Goal: Obtain resource: Download file/media

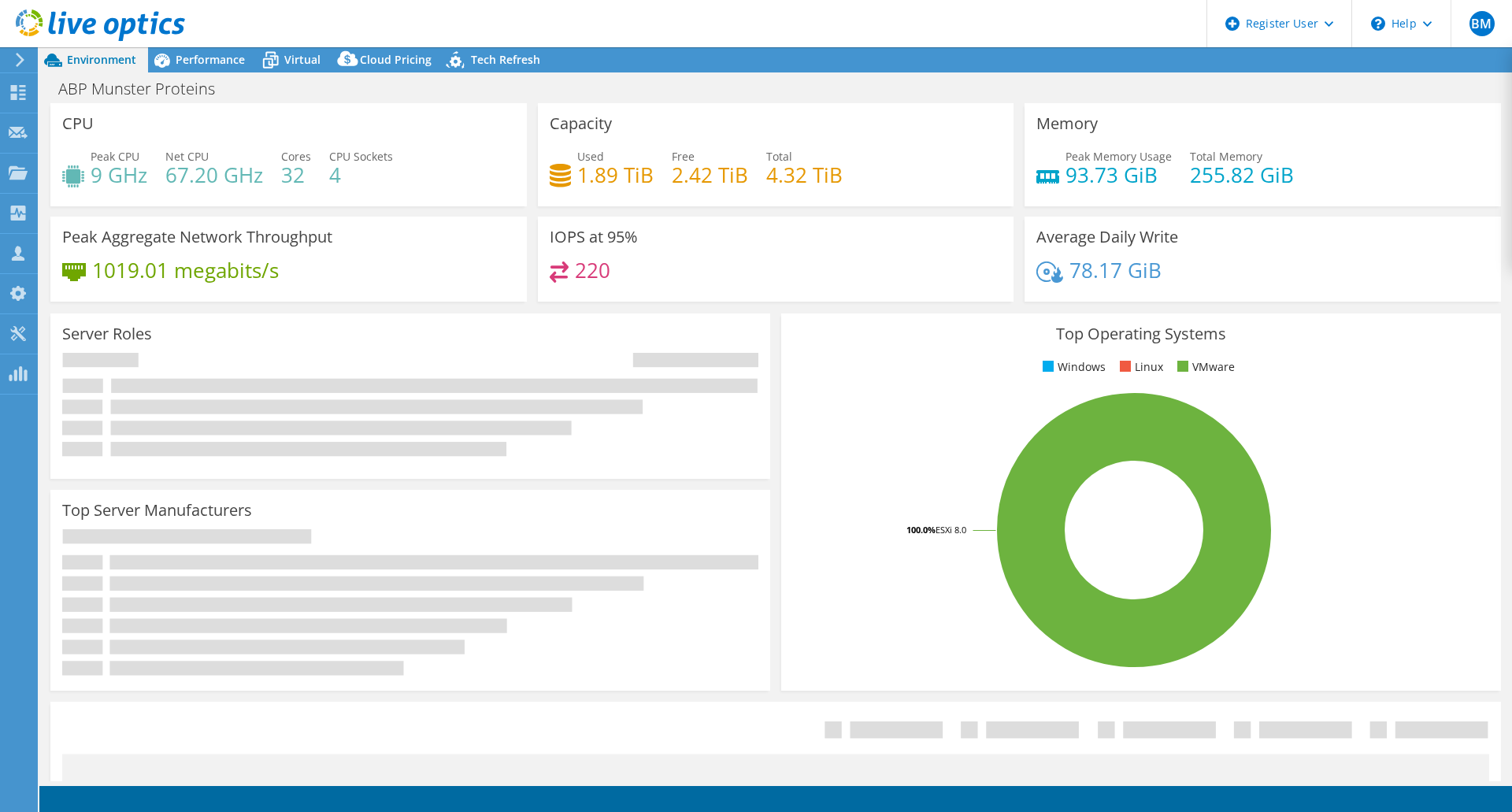
select select "EUFrankfurt"
select select "EUR"
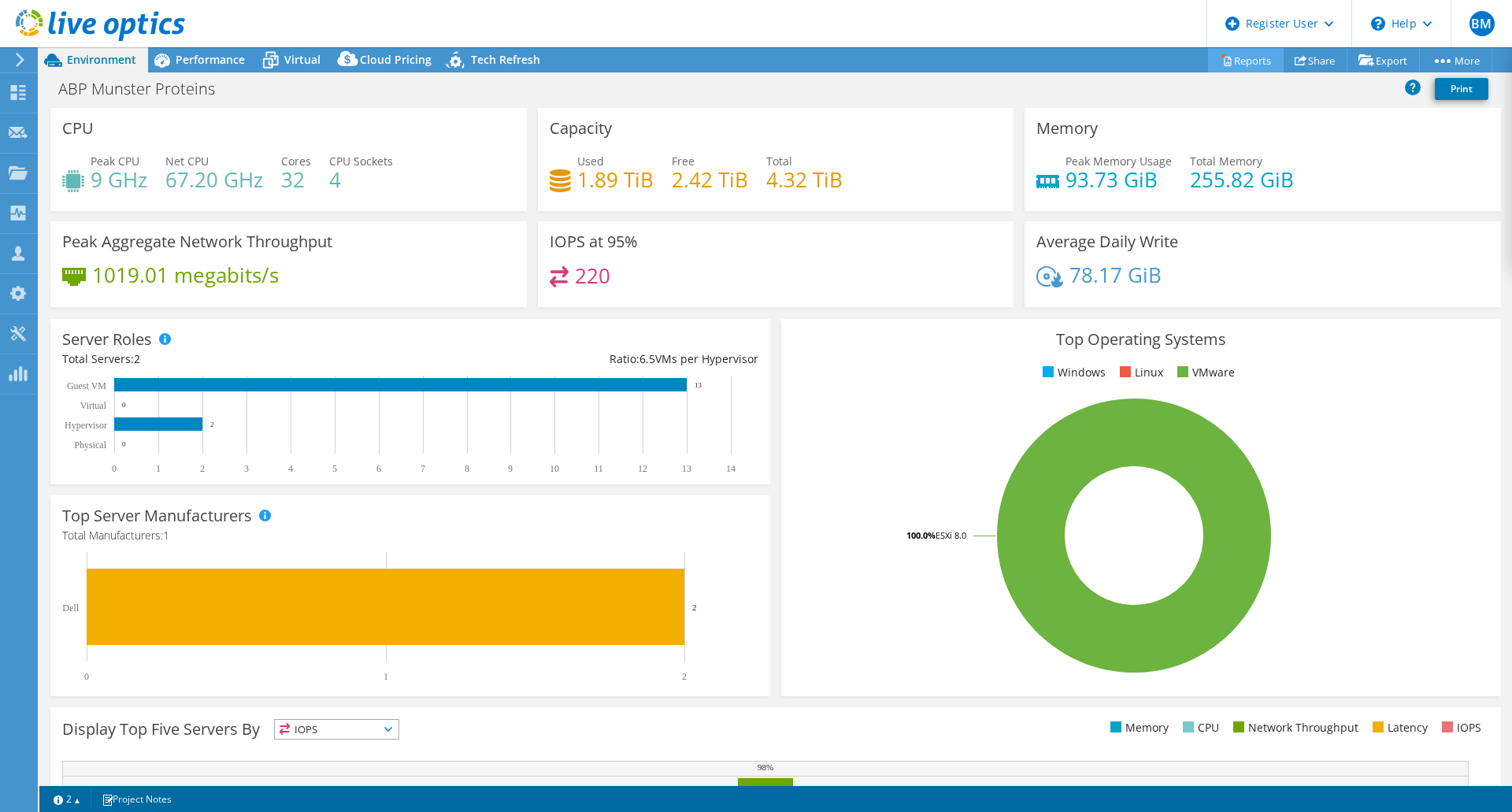
click at [1248, 60] on link "Reports" at bounding box center [1245, 60] width 76 height 24
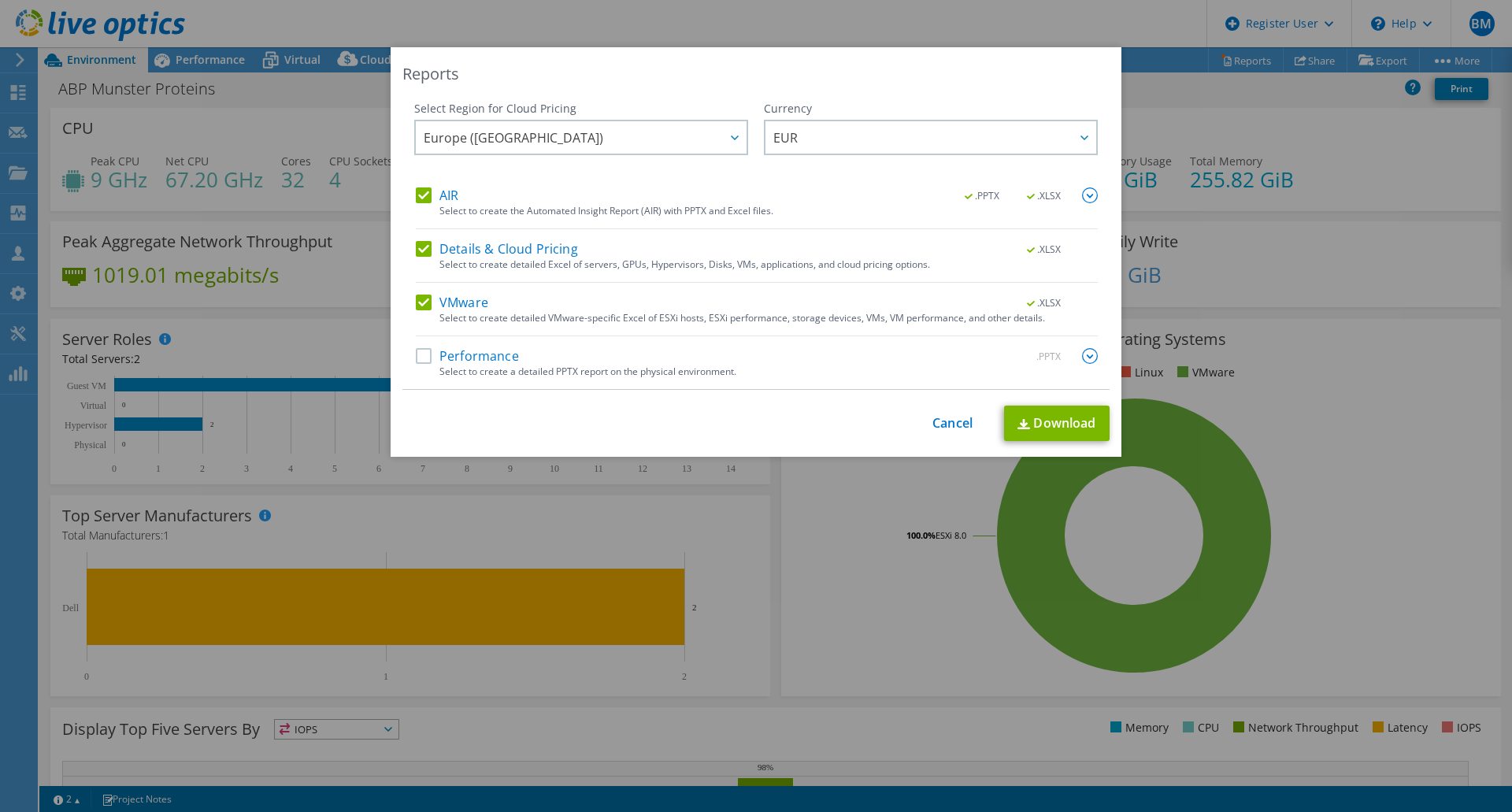
click at [422, 250] on label "Details & Cloud Pricing" at bounding box center [497, 249] width 162 height 16
click at [0, 0] on input "Details & Cloud Pricing" at bounding box center [0, 0] width 0 height 0
click at [416, 306] on label "VMware" at bounding box center [452, 302] width 72 height 16
click at [0, 0] on input "VMware" at bounding box center [0, 0] width 0 height 0
click at [1086, 189] on img at bounding box center [1090, 195] width 16 height 16
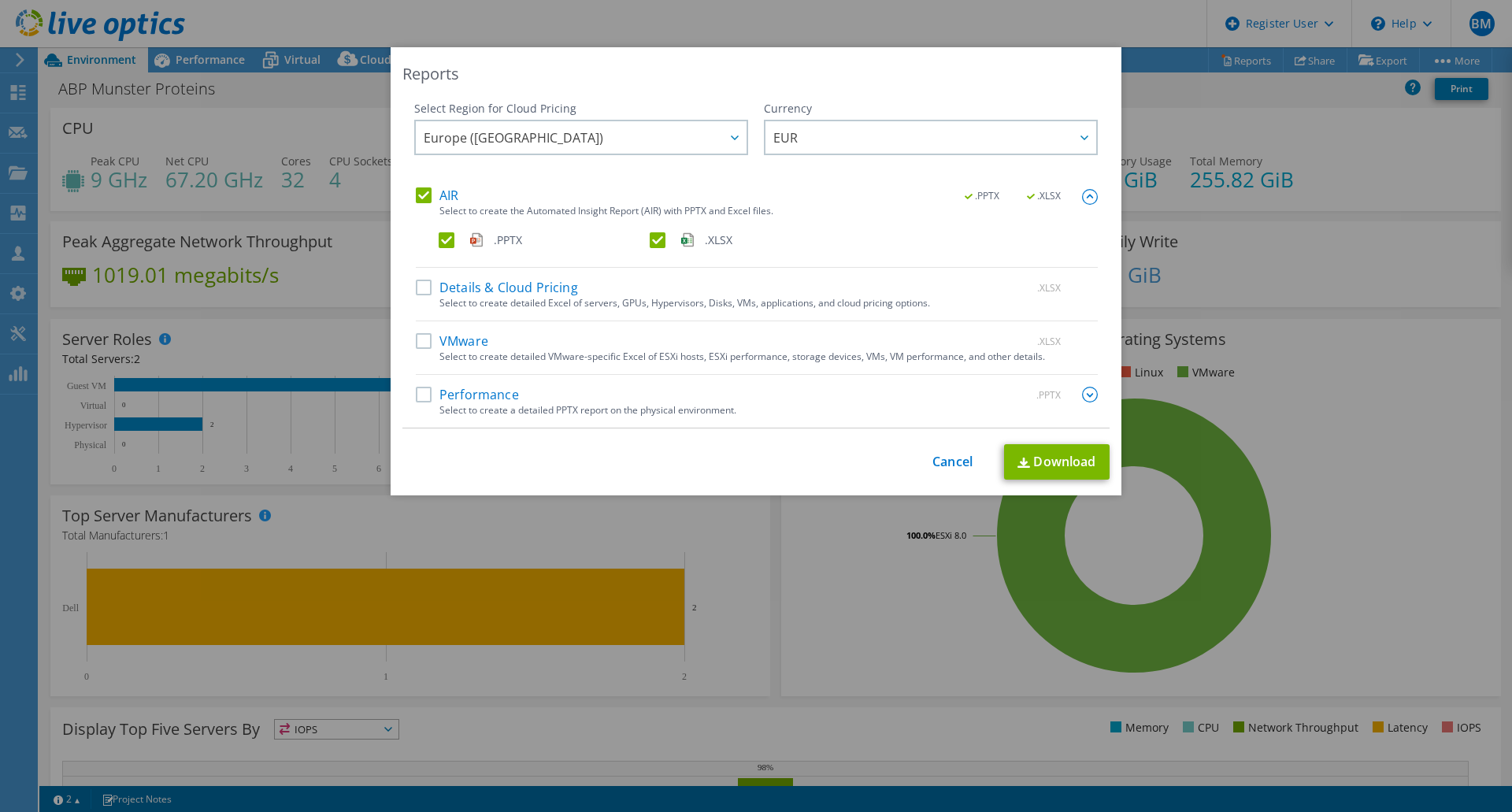
click at [650, 241] on label ".XLSX" at bounding box center [754, 240] width 208 height 16
click at [0, 0] on input ".XLSX" at bounding box center [0, 0] width 0 height 0
click at [1061, 466] on link "Download" at bounding box center [1056, 462] width 106 height 36
click at [951, 463] on link "Cancel" at bounding box center [952, 462] width 40 height 15
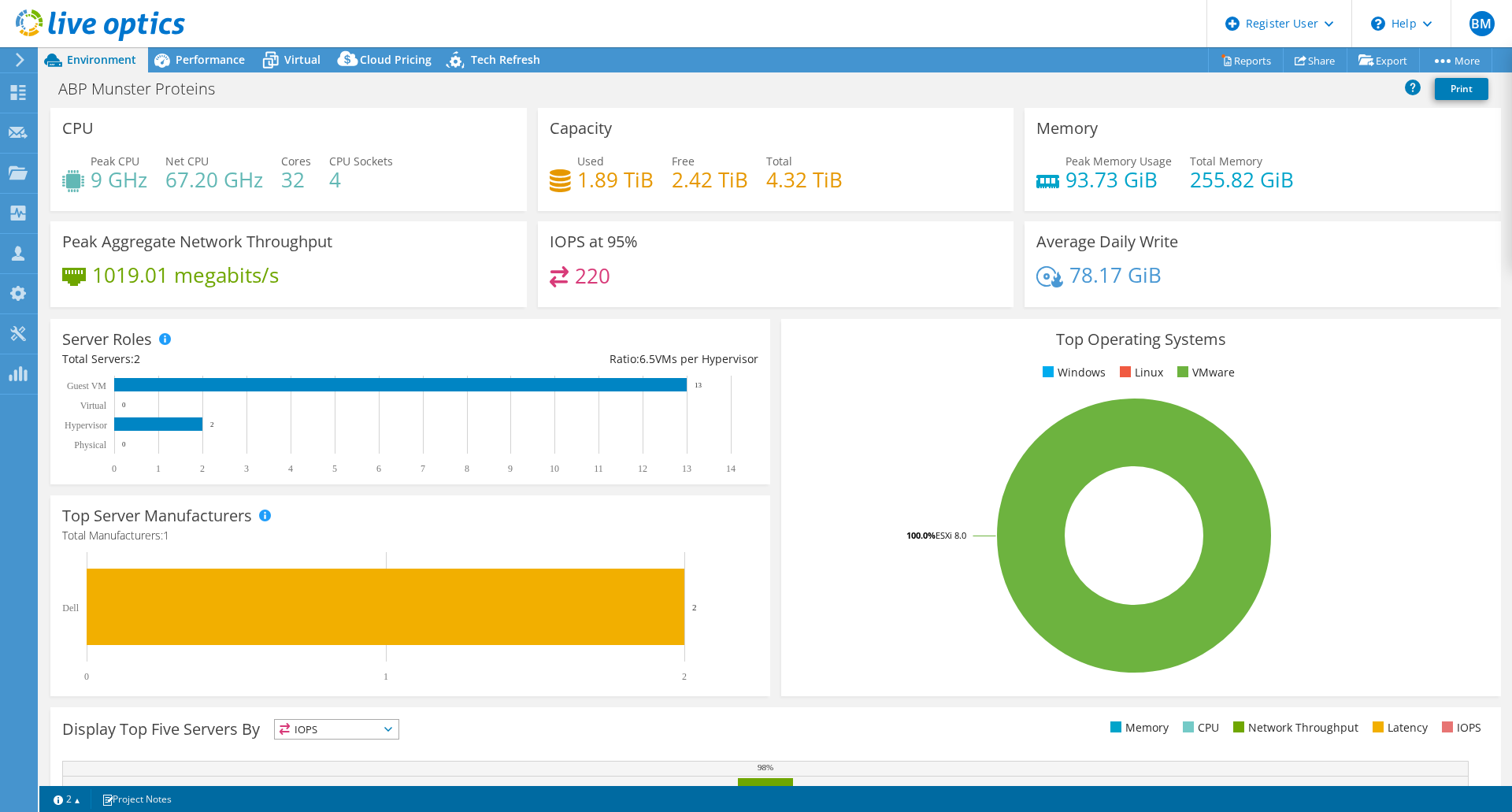
click at [22, 62] on use at bounding box center [20, 59] width 8 height 14
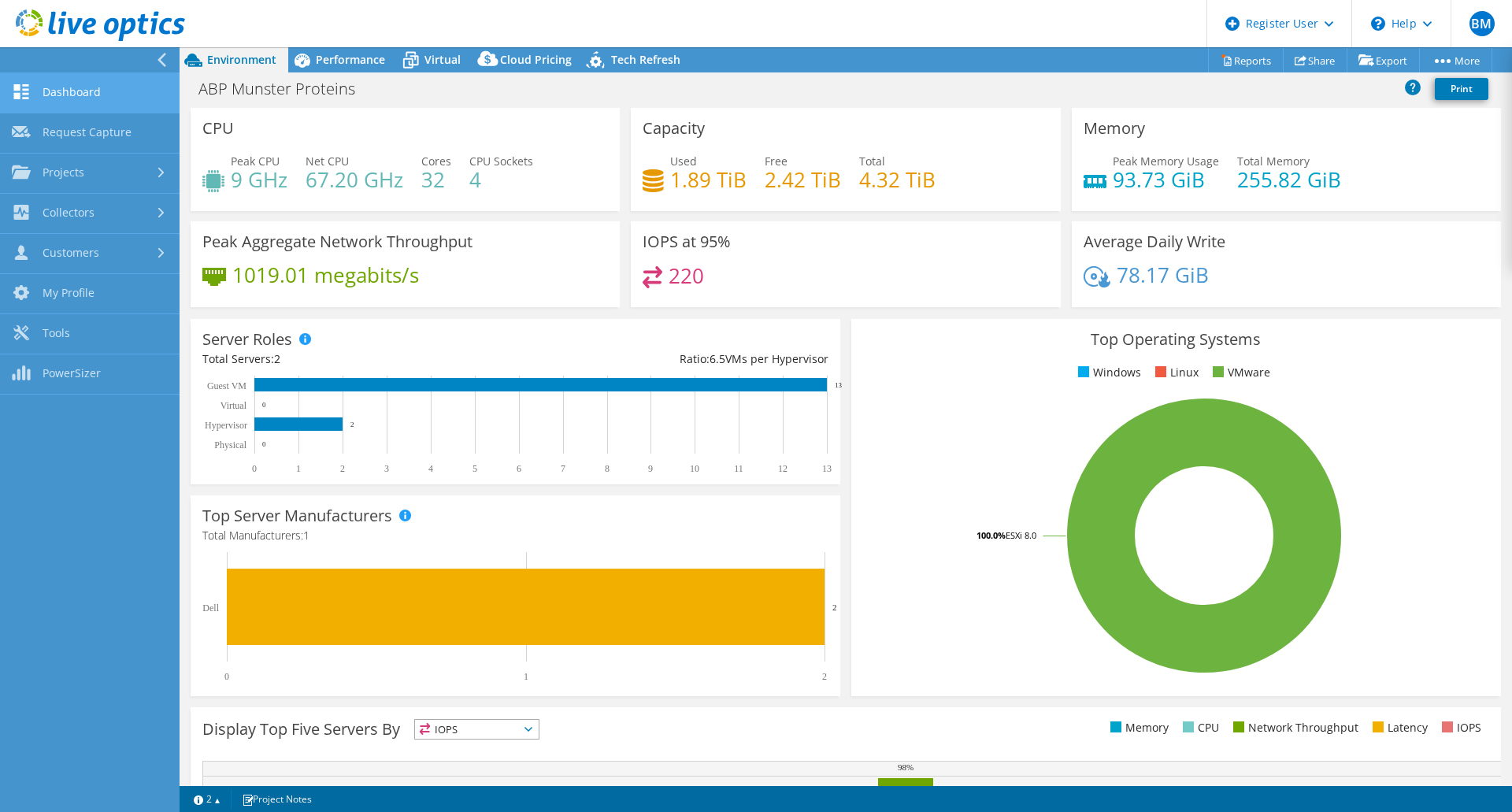
click at [42, 83] on link "Dashboard" at bounding box center [90, 93] width 180 height 40
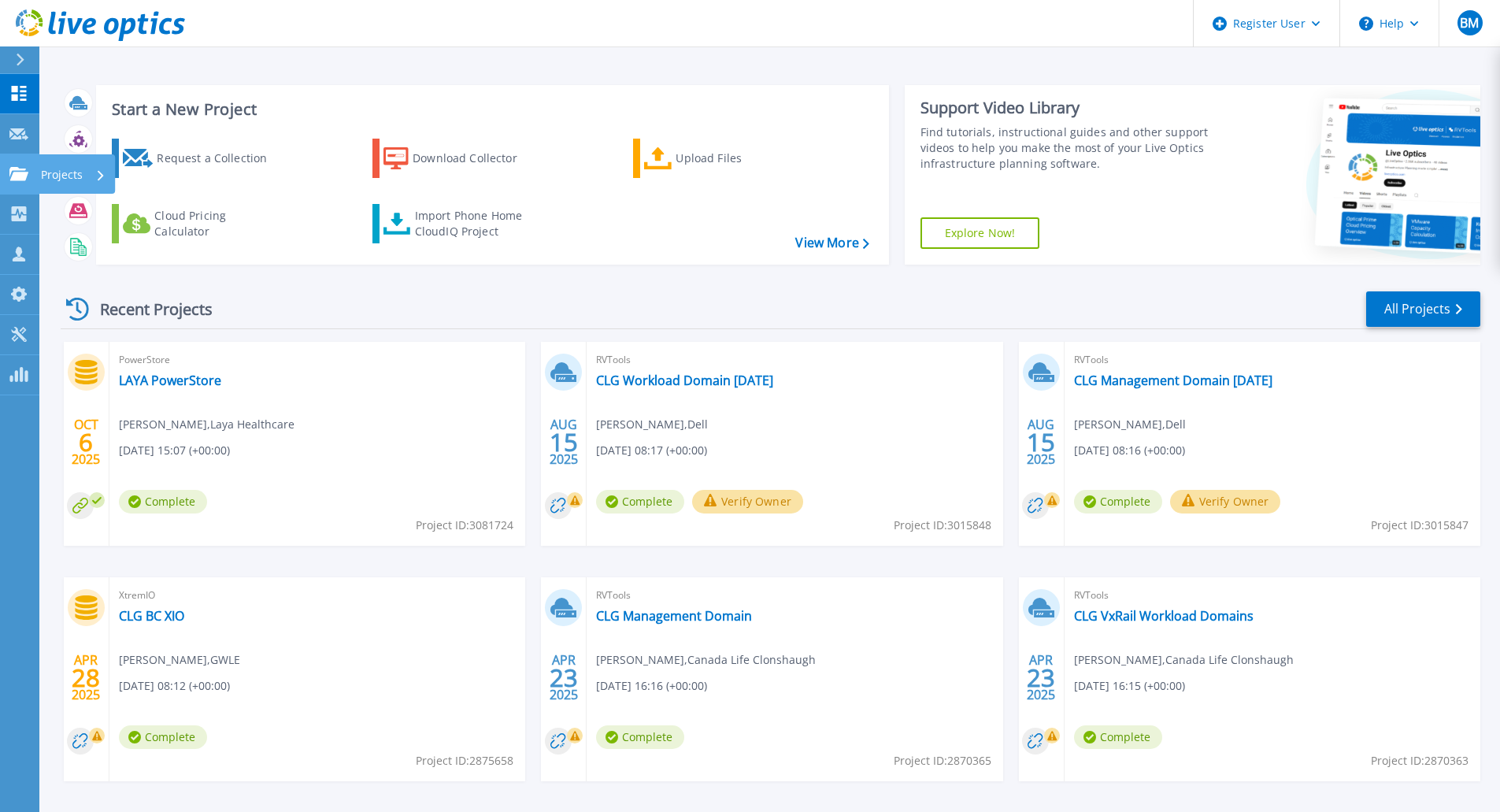
click at [56, 173] on p "Projects" at bounding box center [62, 175] width 42 height 41
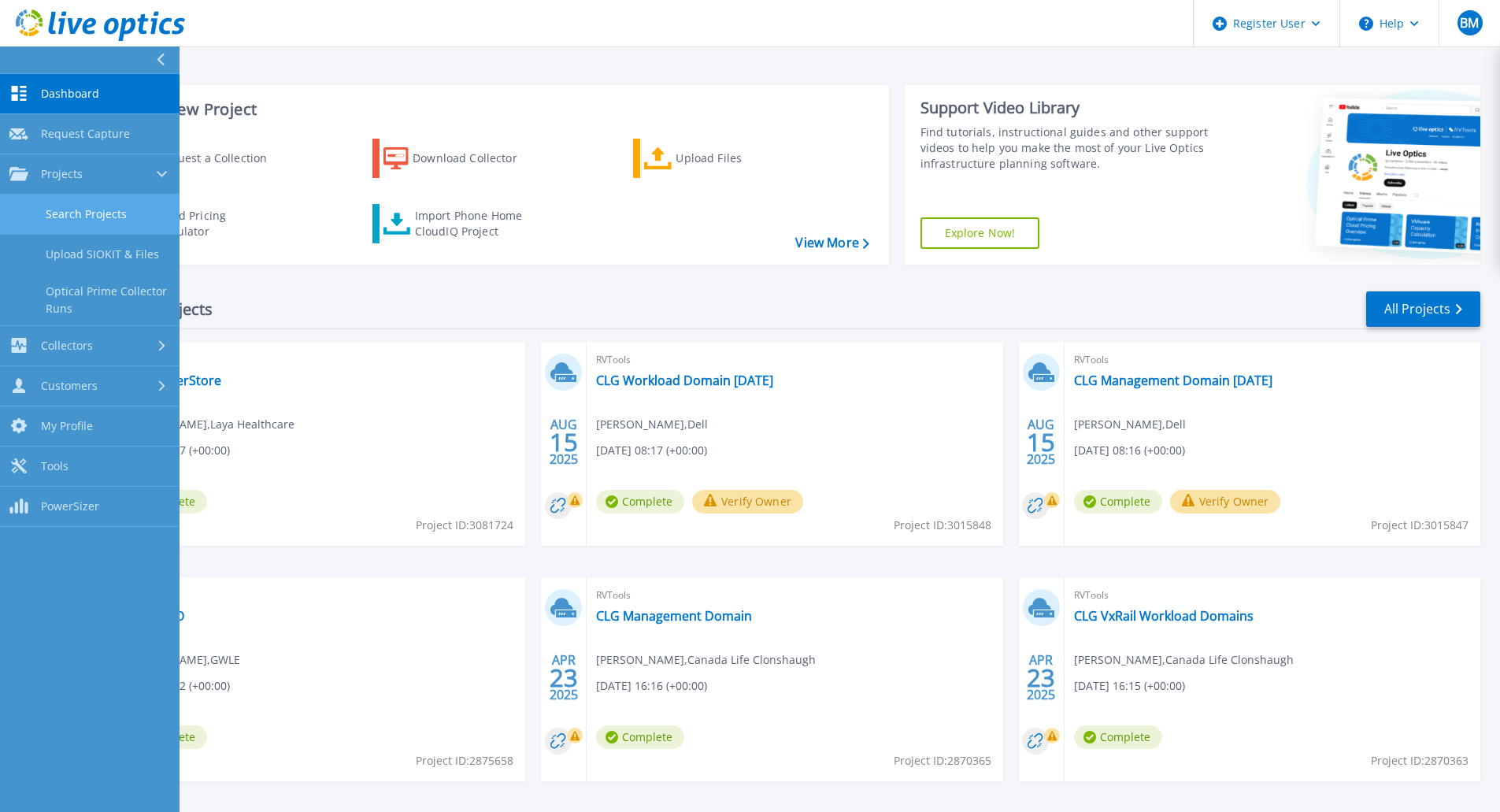
click at [76, 210] on link "Search Projects" at bounding box center [90, 215] width 180 height 40
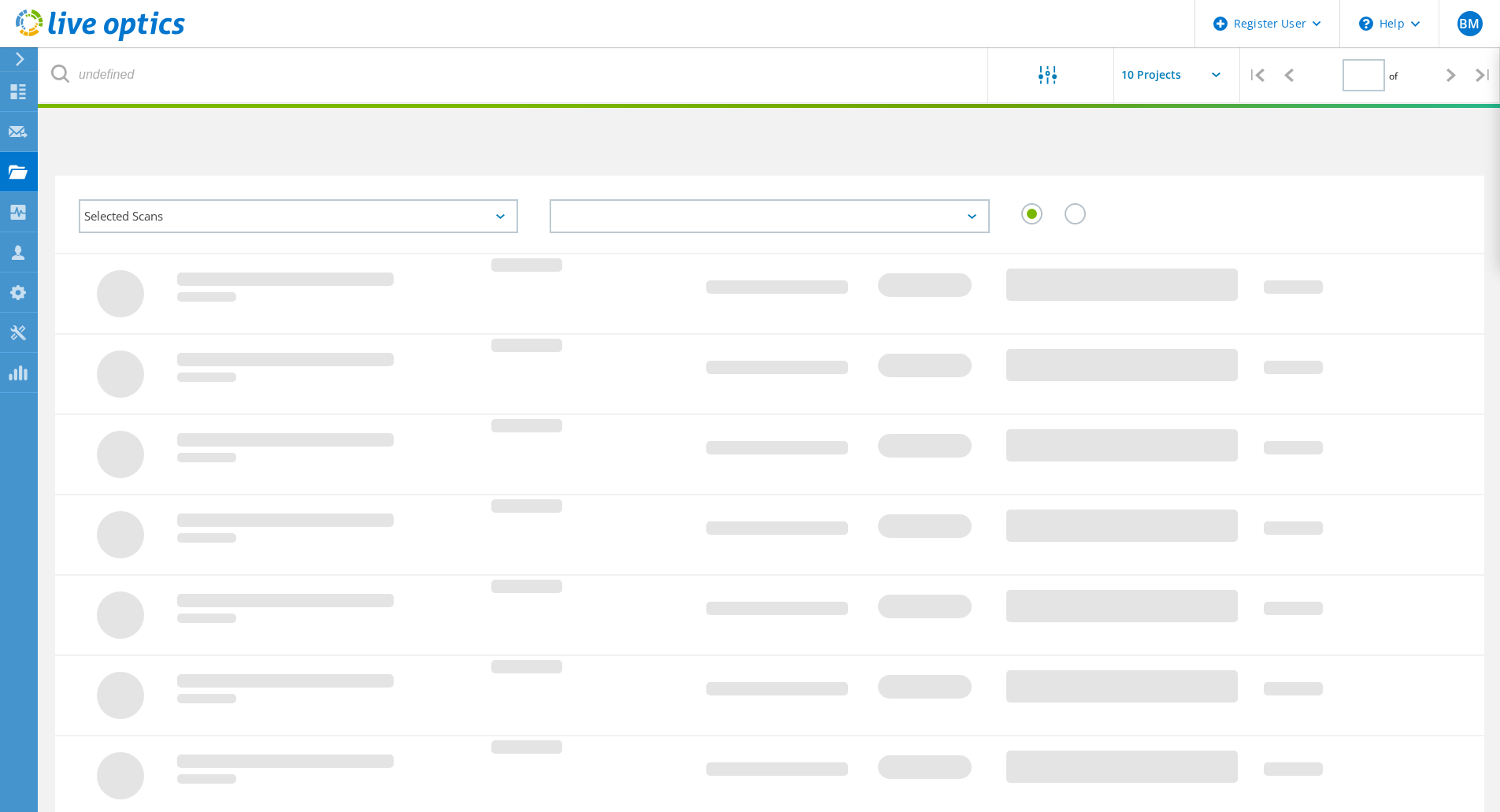
type input "1"
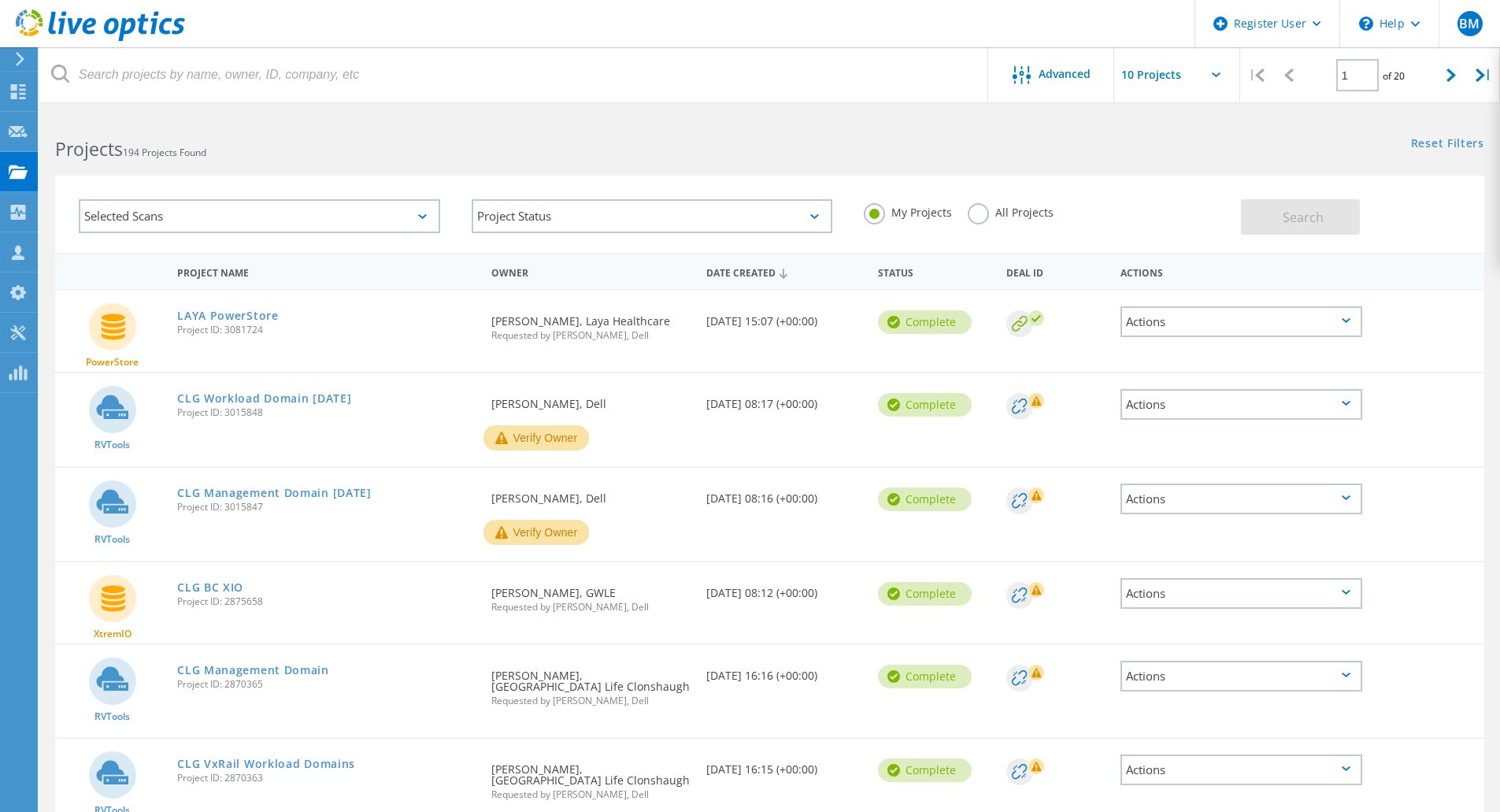
click at [1005, 215] on label "All Projects" at bounding box center [1011, 210] width 86 height 15
click at [0, 0] on input "All Projects" at bounding box center [0, 0] width 0 height 0
click at [620, 235] on div "Project Status In Progress Complete Published Anonymous Archived Error" at bounding box center [652, 216] width 393 height 66
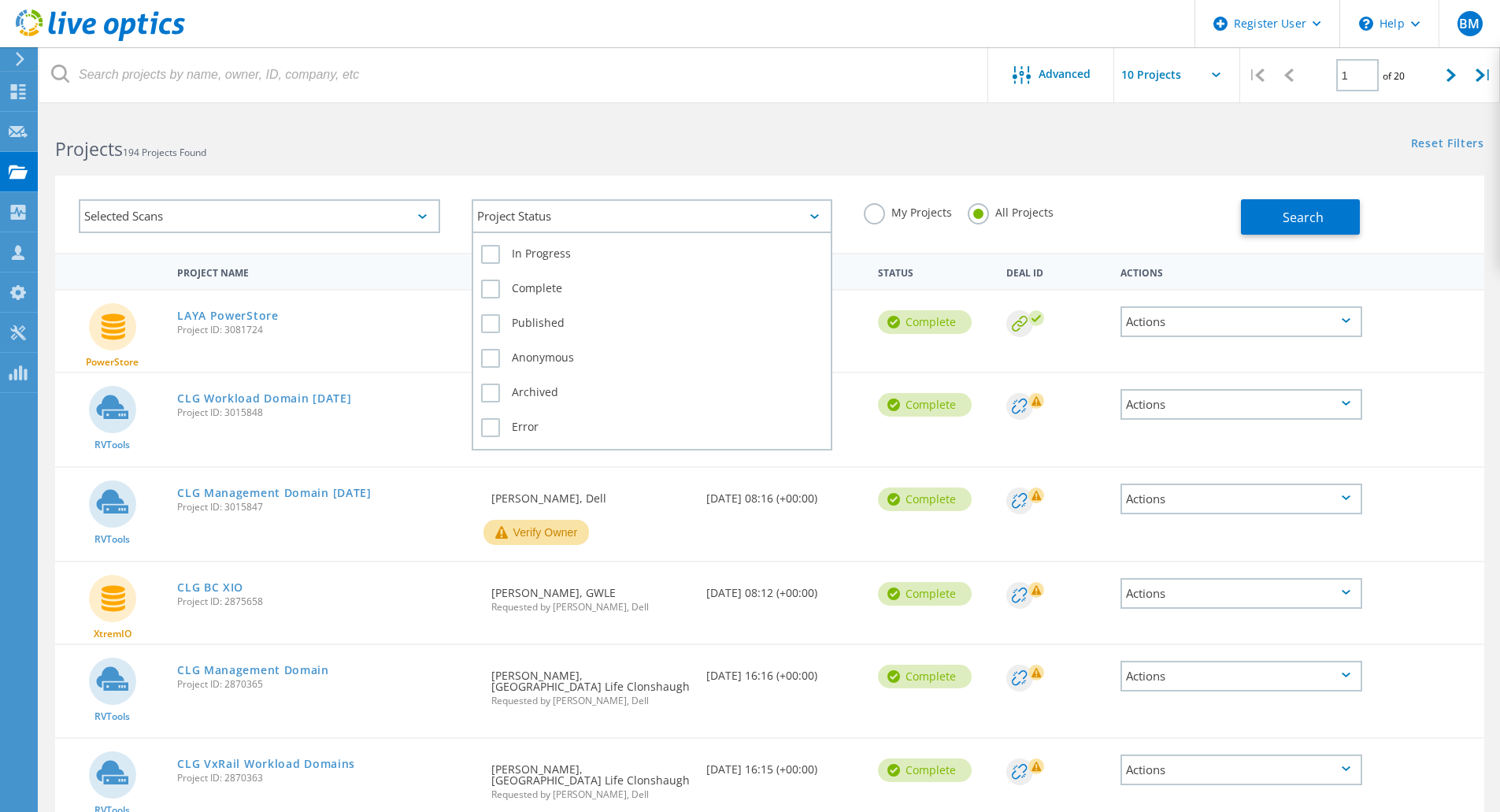
click at [621, 227] on div "Project Status" at bounding box center [652, 216] width 362 height 34
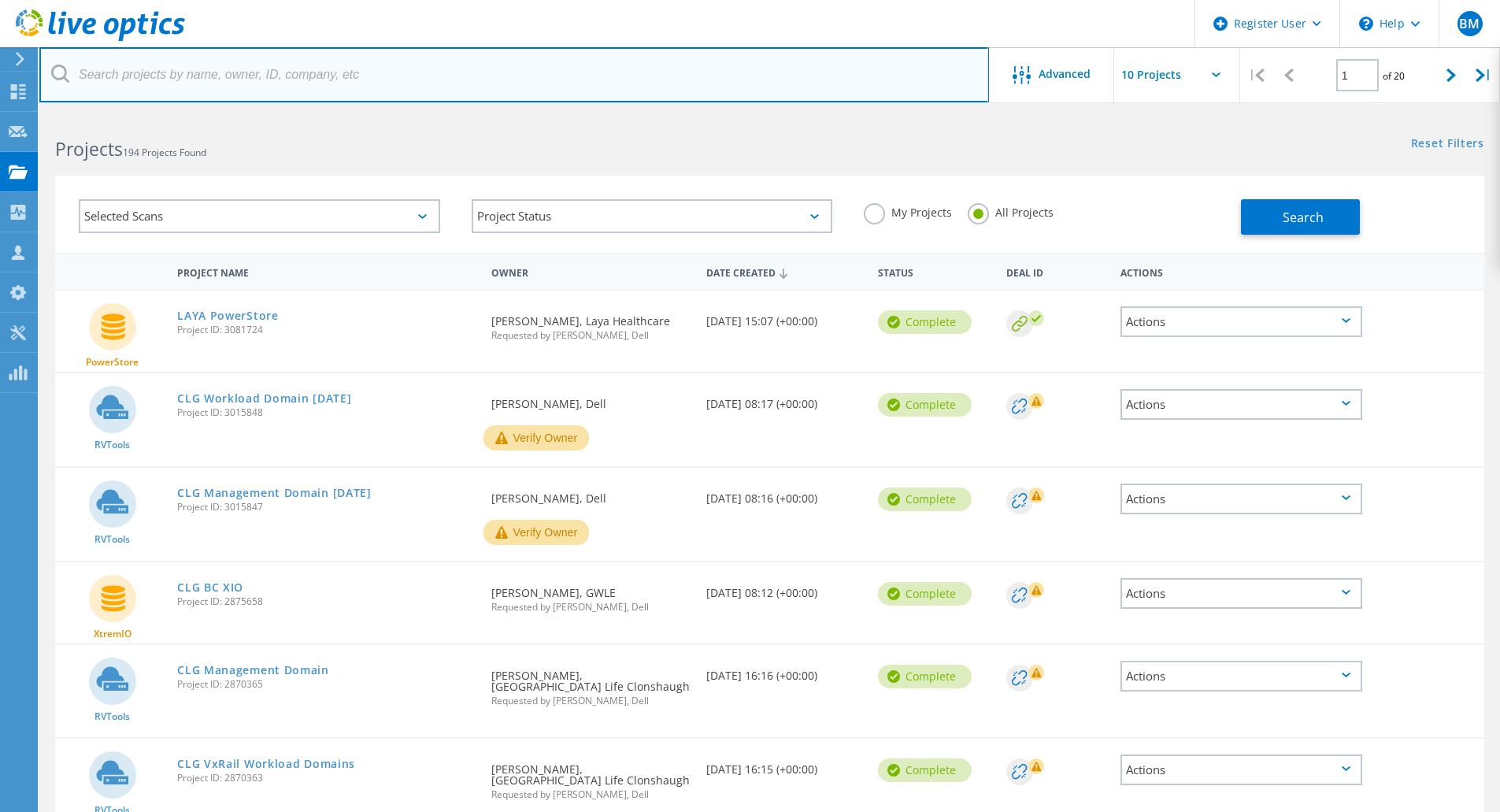
click at [297, 49] on input "text" at bounding box center [514, 75] width 950 height 55
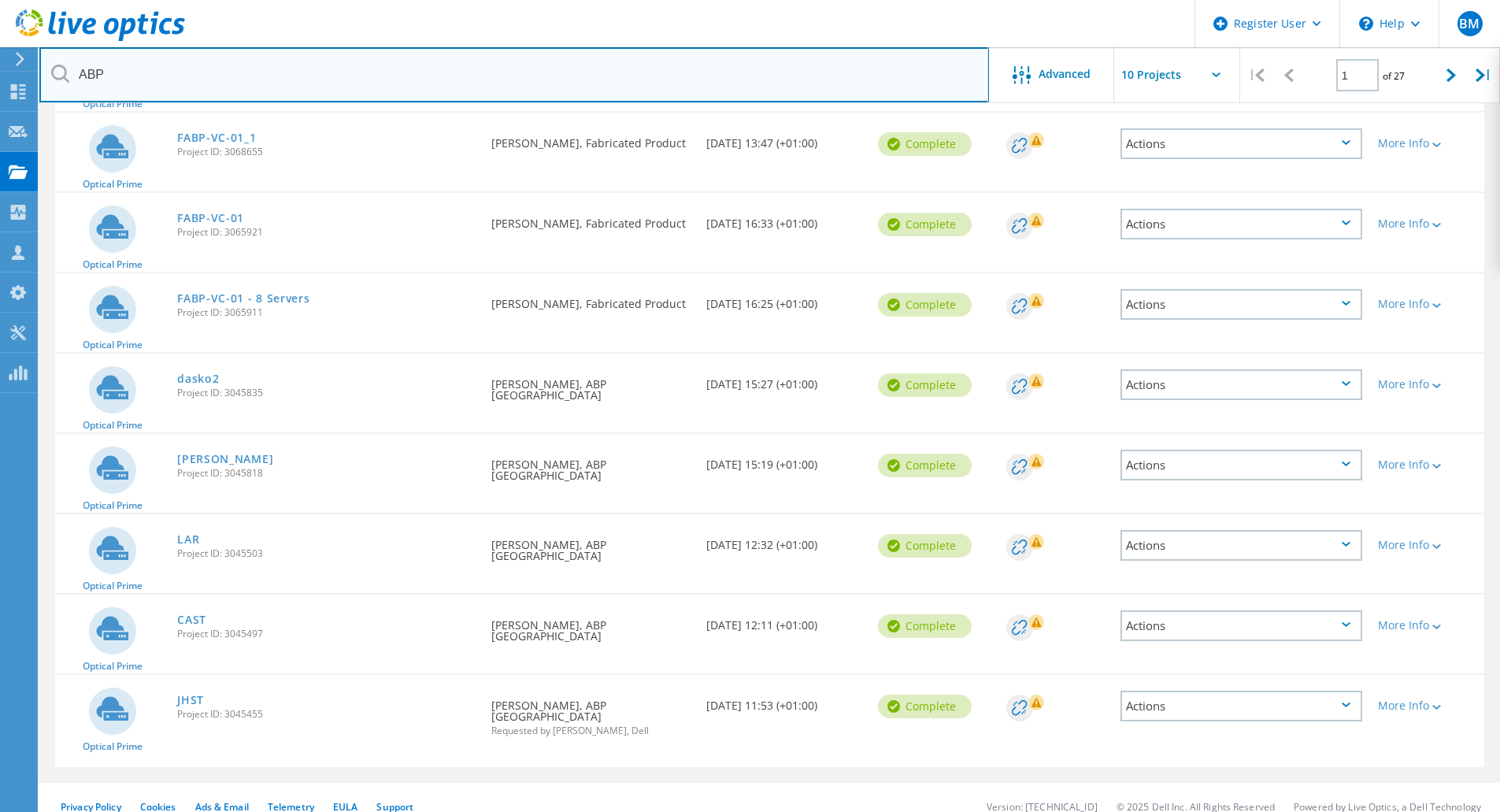
scroll to position [349, 0]
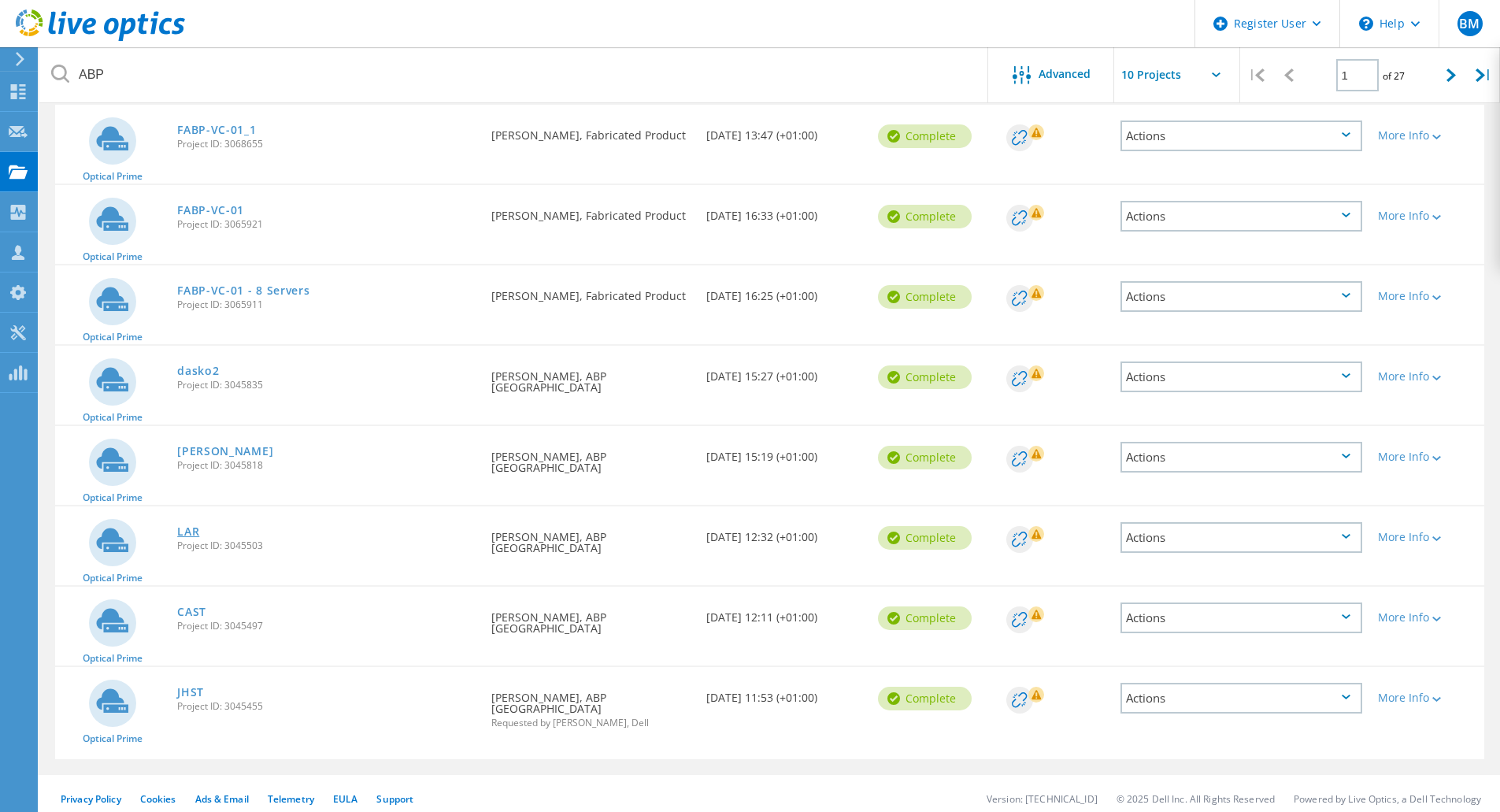
click at [188, 528] on link "LAR" at bounding box center [188, 531] width 22 height 11
click at [183, 607] on link "CAST" at bounding box center [191, 611] width 29 height 11
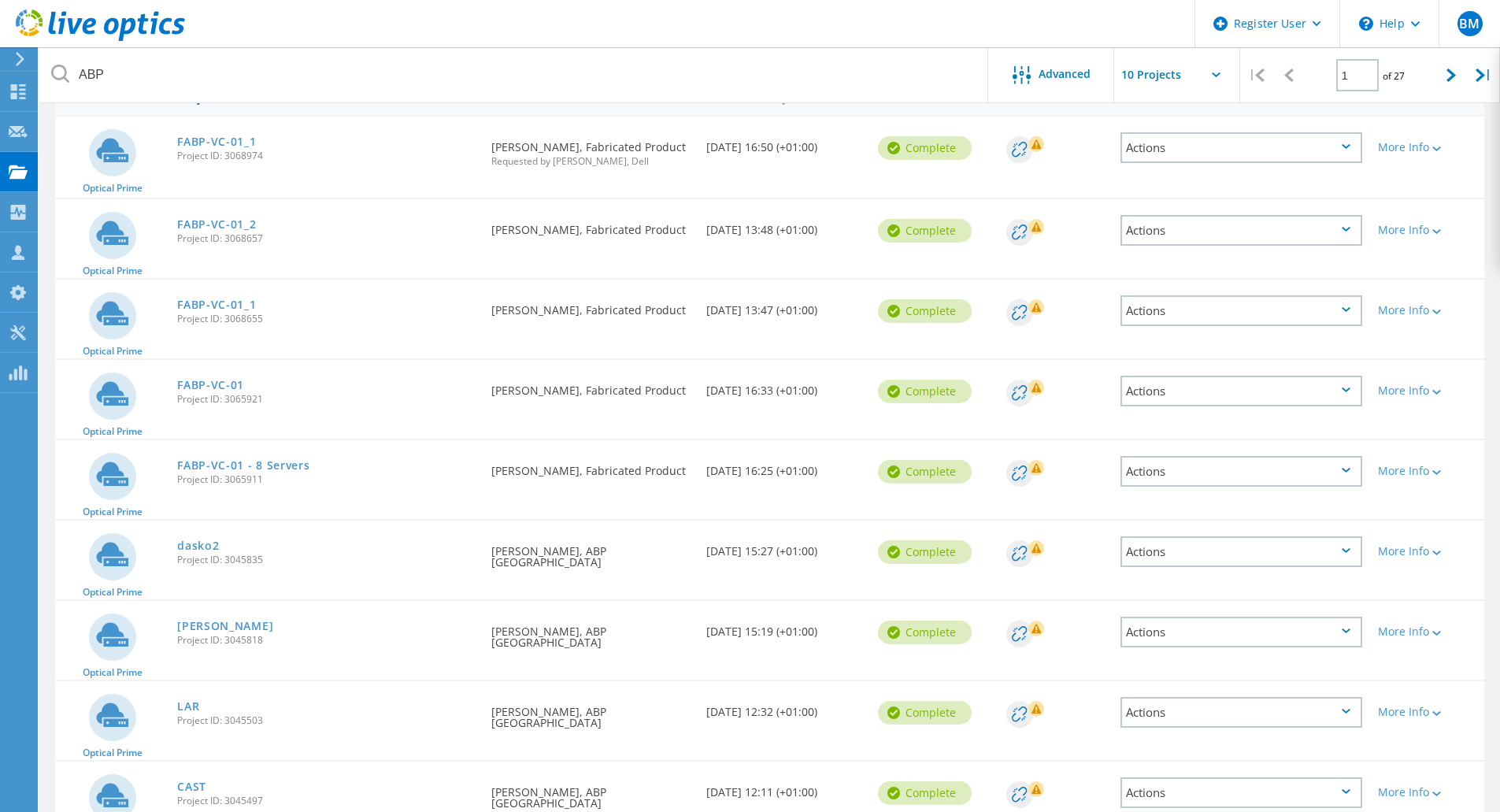
scroll to position [176, 0]
drag, startPoint x: 584, startPoint y: 552, endPoint x: 644, endPoint y: 545, distance: 60.4
click at [644, 545] on div "Requested By Adrian McElmeel, ABP Ireland" at bounding box center [591, 551] width 215 height 63
copy div "ABP [GEOGRAPHIC_DATA]"
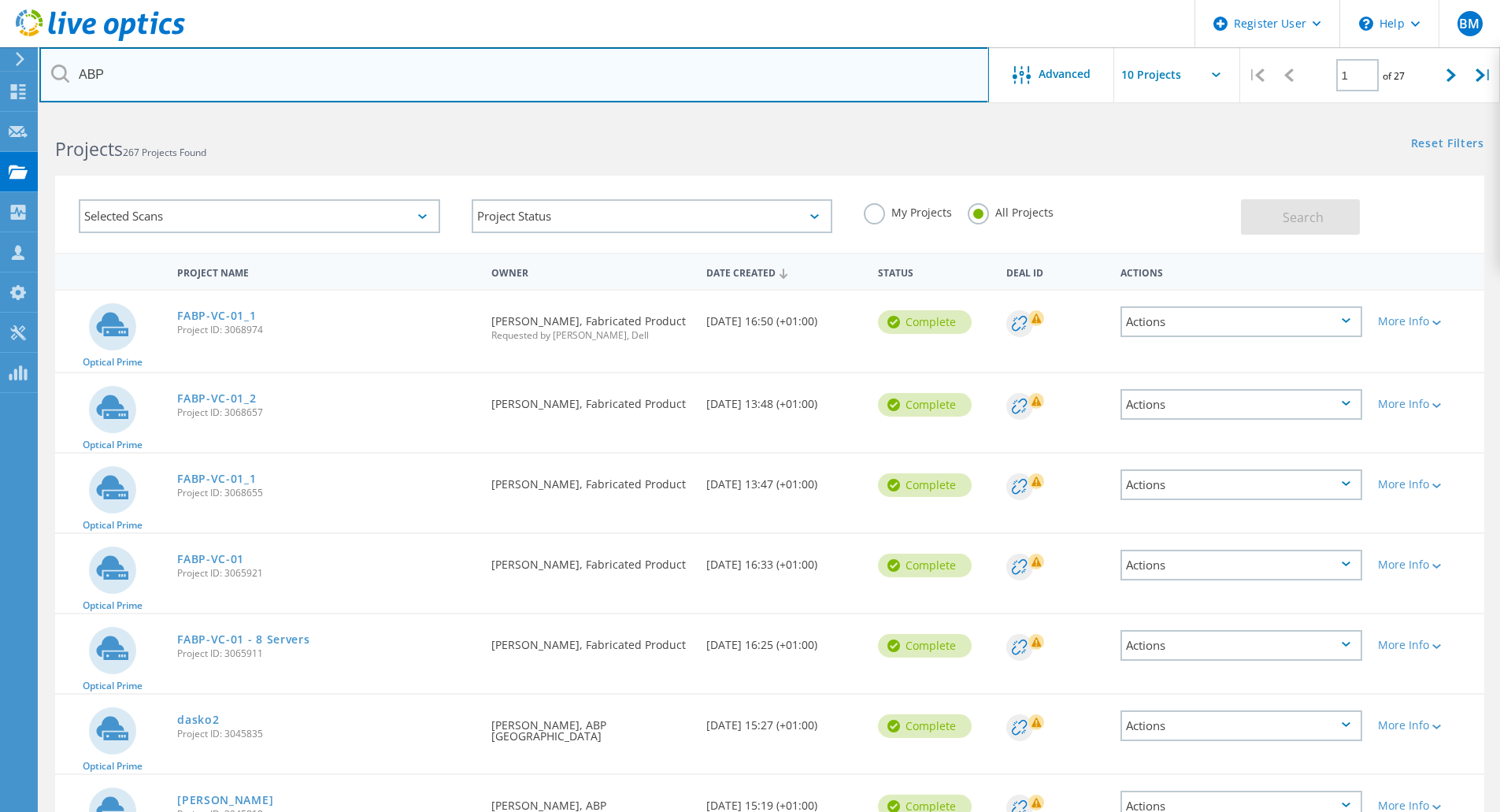
click at [155, 72] on input "ABP" at bounding box center [514, 75] width 950 height 55
paste input "Ireland"
type input "ABP [GEOGRAPHIC_DATA]"
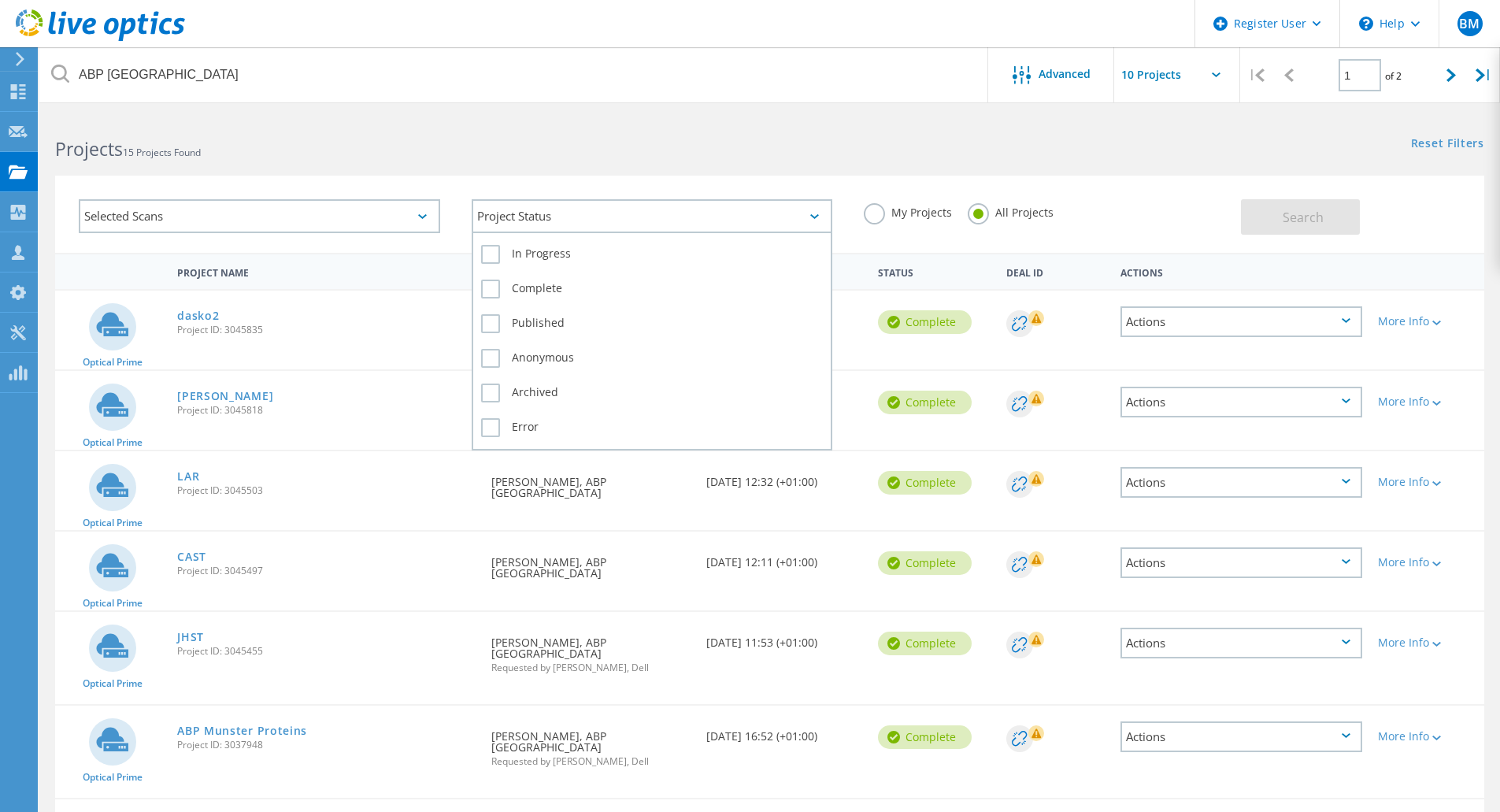
click at [580, 220] on div "Project Status" at bounding box center [652, 216] width 362 height 34
click at [550, 295] on label "Complete" at bounding box center [652, 289] width 343 height 19
click at [0, 0] on input "Complete" at bounding box center [0, 0] width 0 height 0
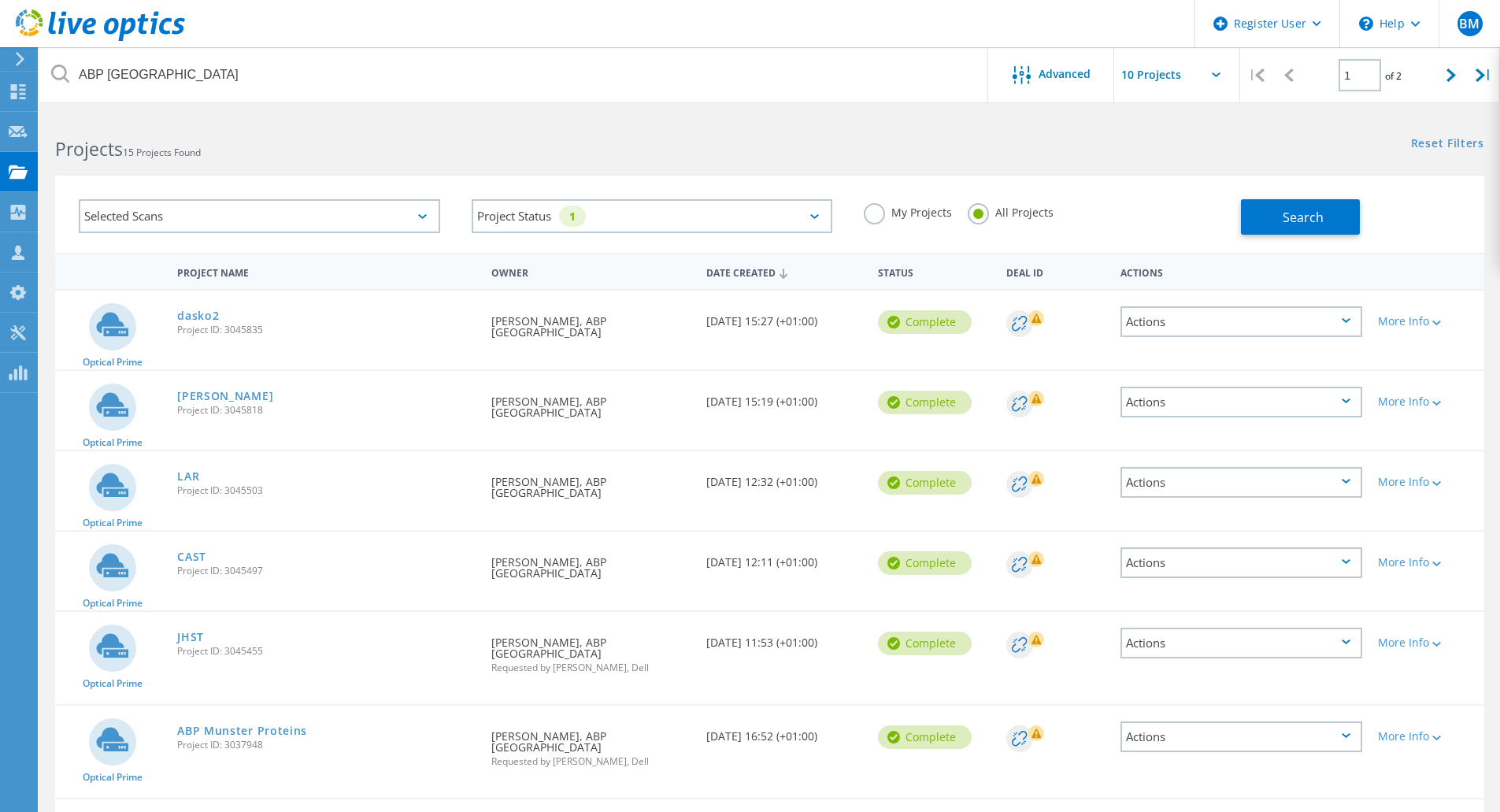
click at [357, 213] on div "Selected Scans" at bounding box center [260, 216] width 362 height 34
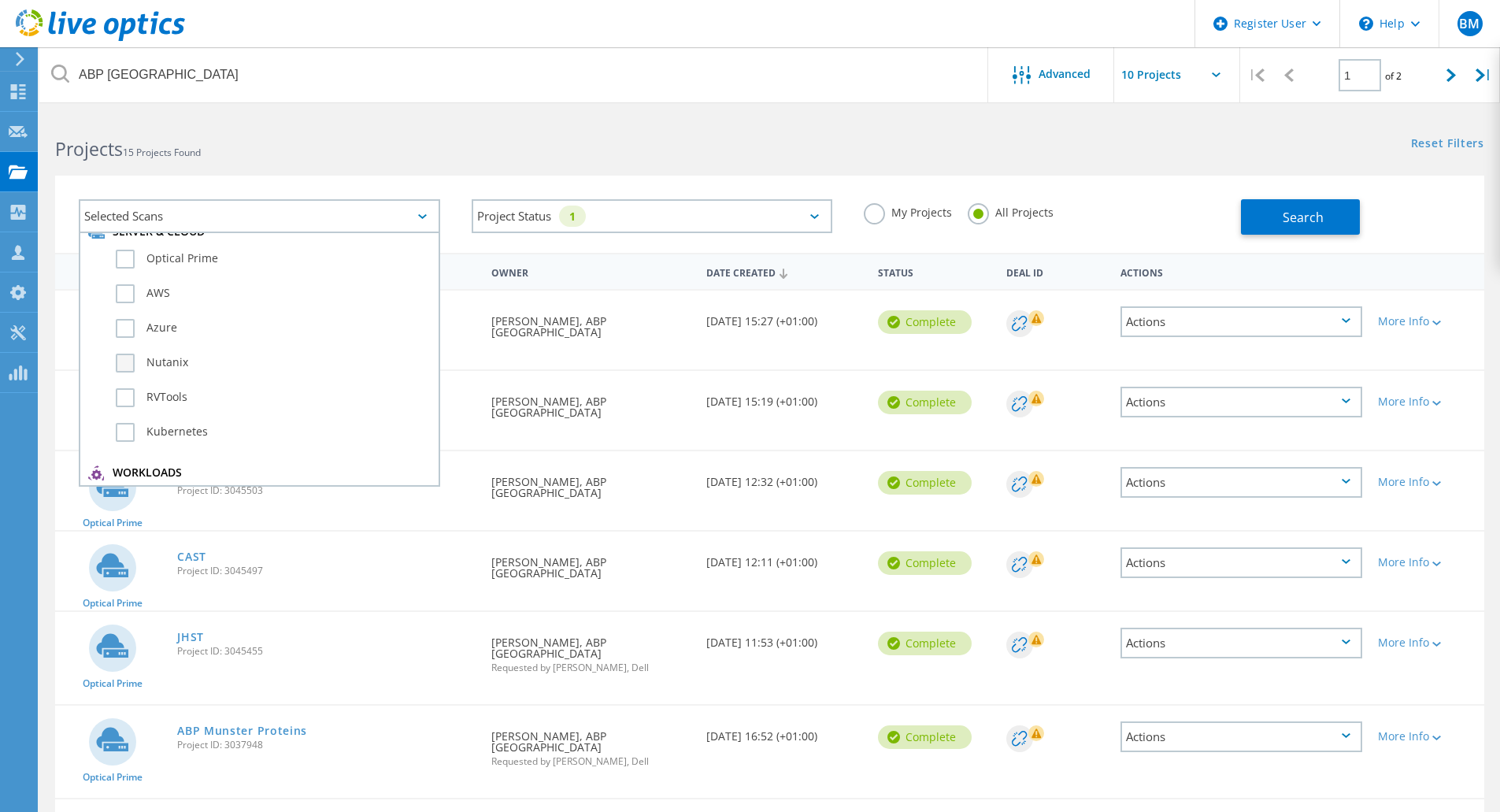
scroll to position [28, 0]
click at [186, 251] on label "Optical Prime" at bounding box center [273, 259] width 315 height 19
click at [0, 0] on input "Optical Prime" at bounding box center [0, 0] width 0 height 0
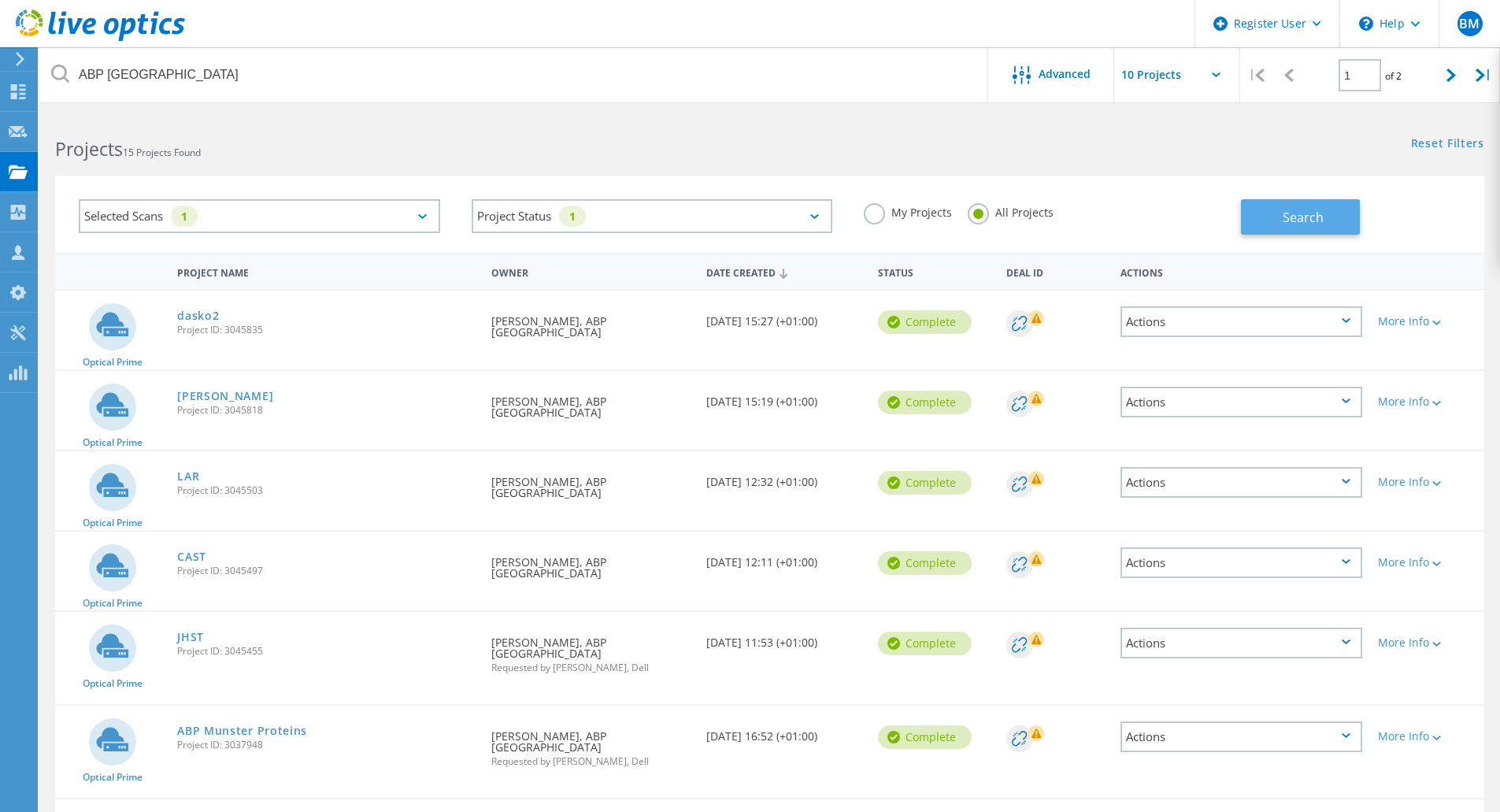
click at [1296, 216] on span "Search" at bounding box center [1303, 217] width 41 height 17
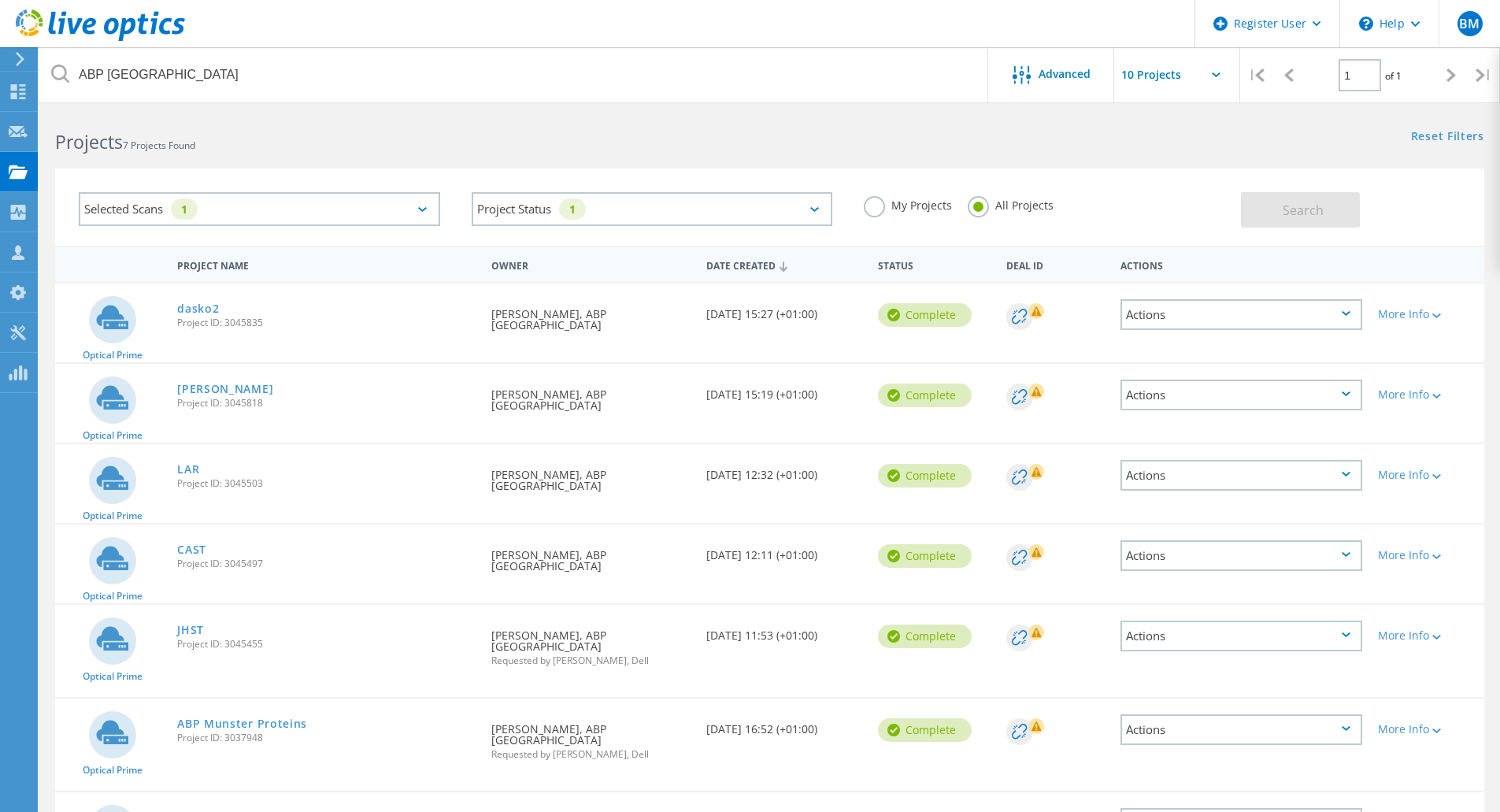
scroll to position [111, 0]
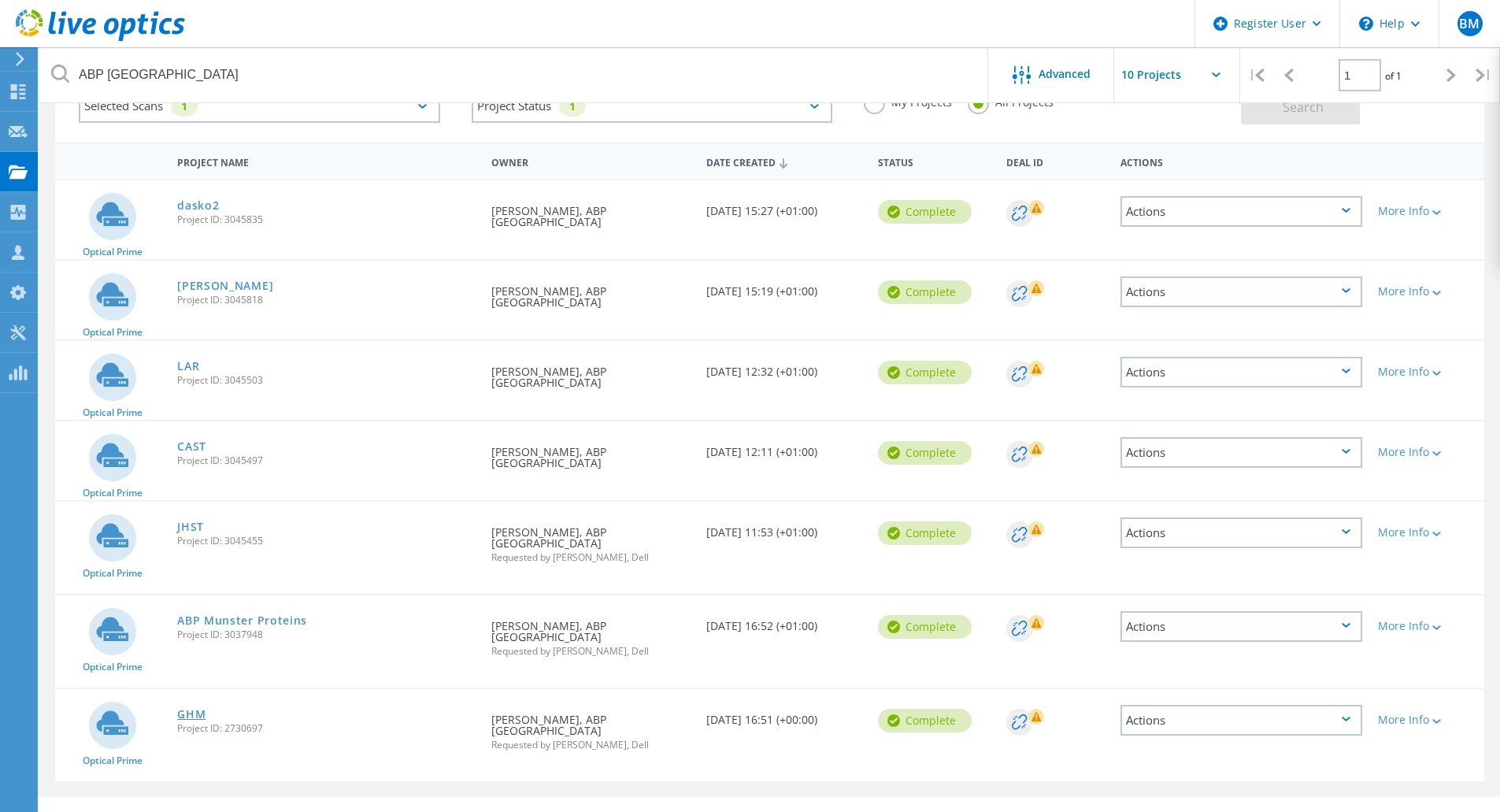
click at [192, 709] on link "GHM" at bounding box center [191, 714] width 28 height 11
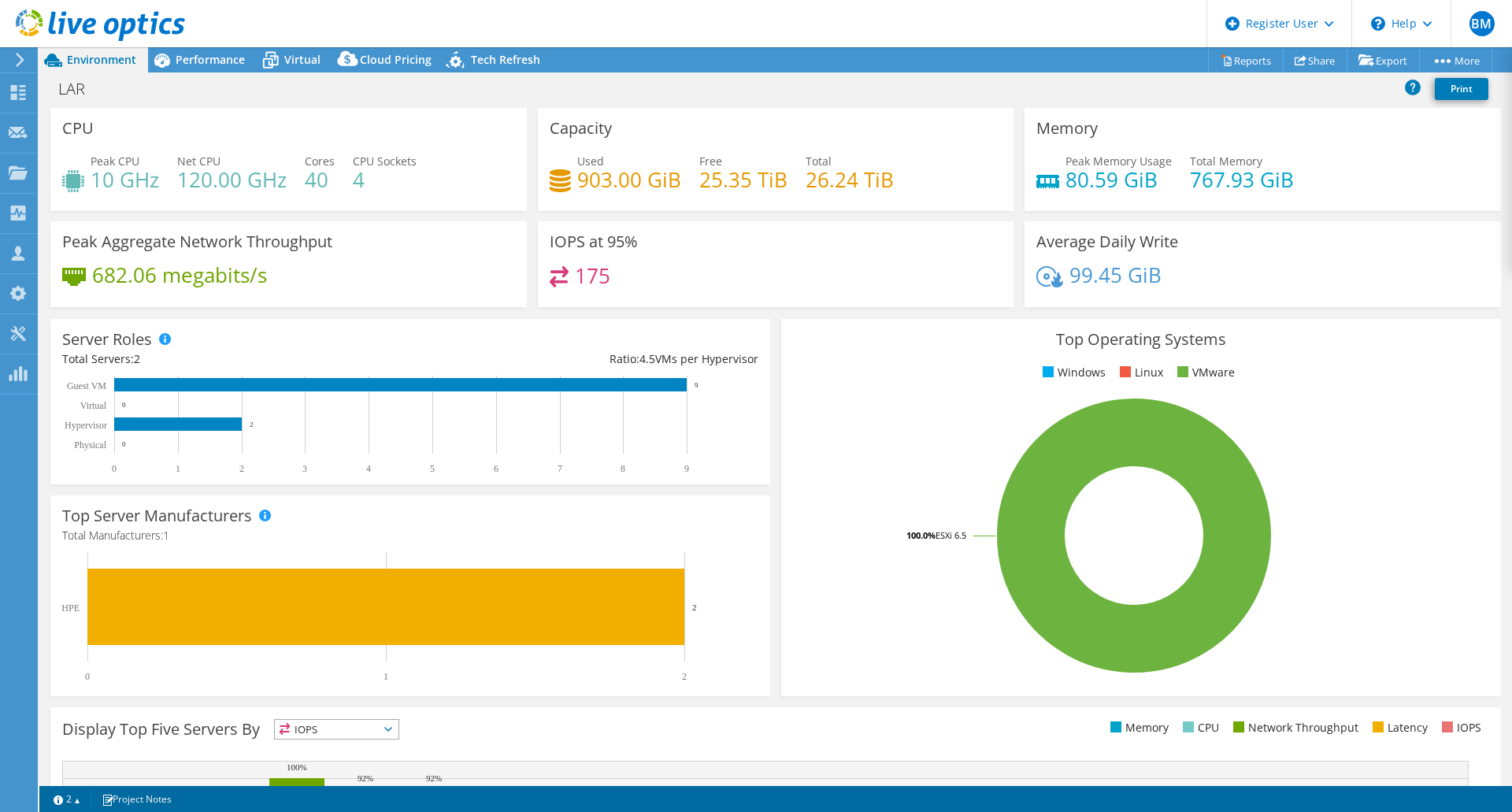
select select "EUFrankfurt"
select select "EUR"
click at [1234, 66] on link "Reports" at bounding box center [1245, 60] width 76 height 24
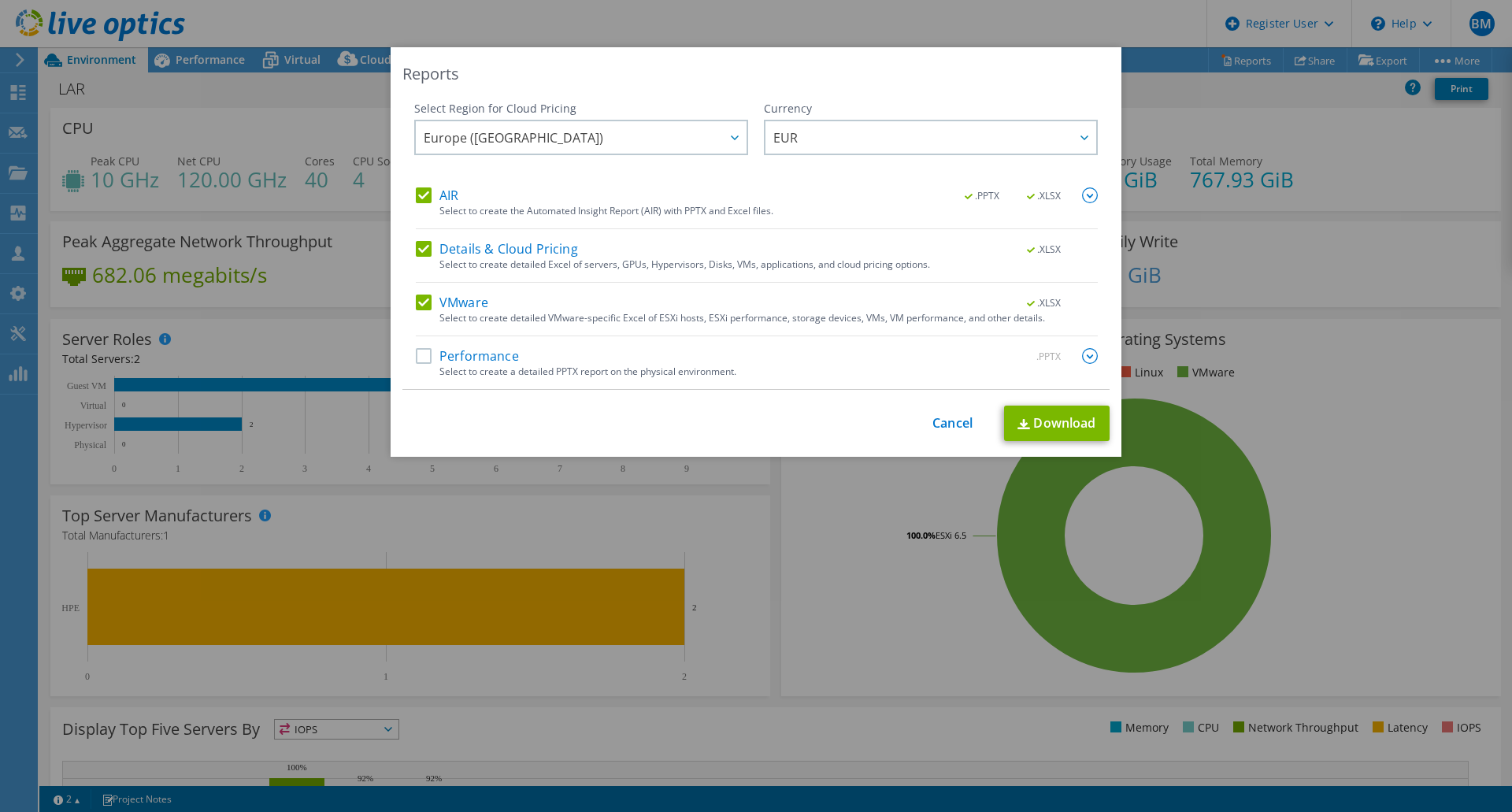
click at [416, 304] on label "VMware" at bounding box center [452, 302] width 72 height 16
click at [0, 0] on input "VMware" at bounding box center [0, 0] width 0 height 0
click at [418, 255] on label "Details & Cloud Pricing" at bounding box center [497, 249] width 162 height 16
click at [0, 0] on input "Details & Cloud Pricing" at bounding box center [0, 0] width 0 height 0
click at [1071, 190] on div ".PPTX .XLSX" at bounding box center [1021, 196] width 152 height 17
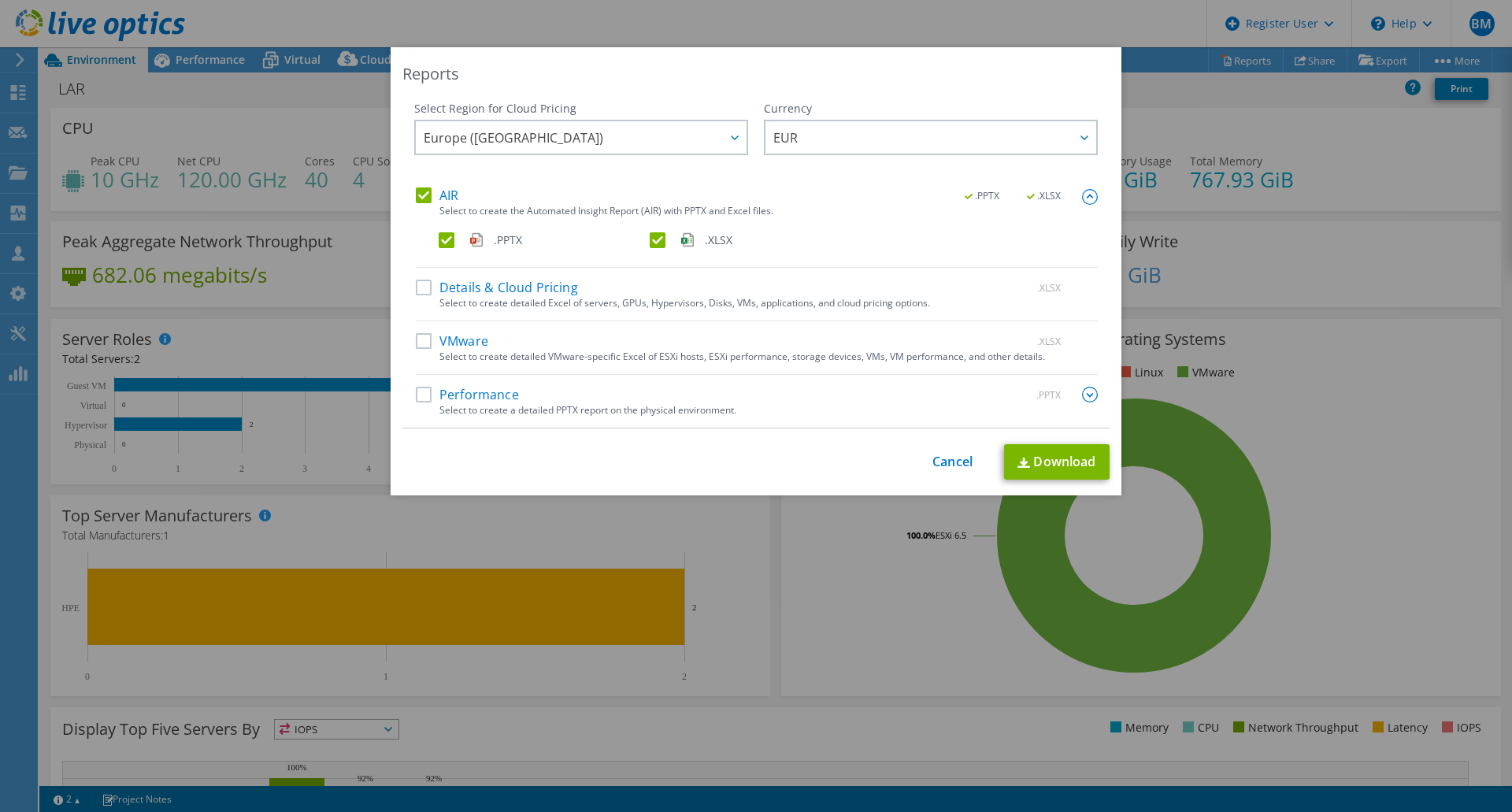
click at [657, 245] on label ".XLSX" at bounding box center [754, 240] width 208 height 16
click at [0, 0] on input ".XLSX" at bounding box center [0, 0] width 0 height 0
click at [1042, 458] on link "Download" at bounding box center [1056, 462] width 106 height 36
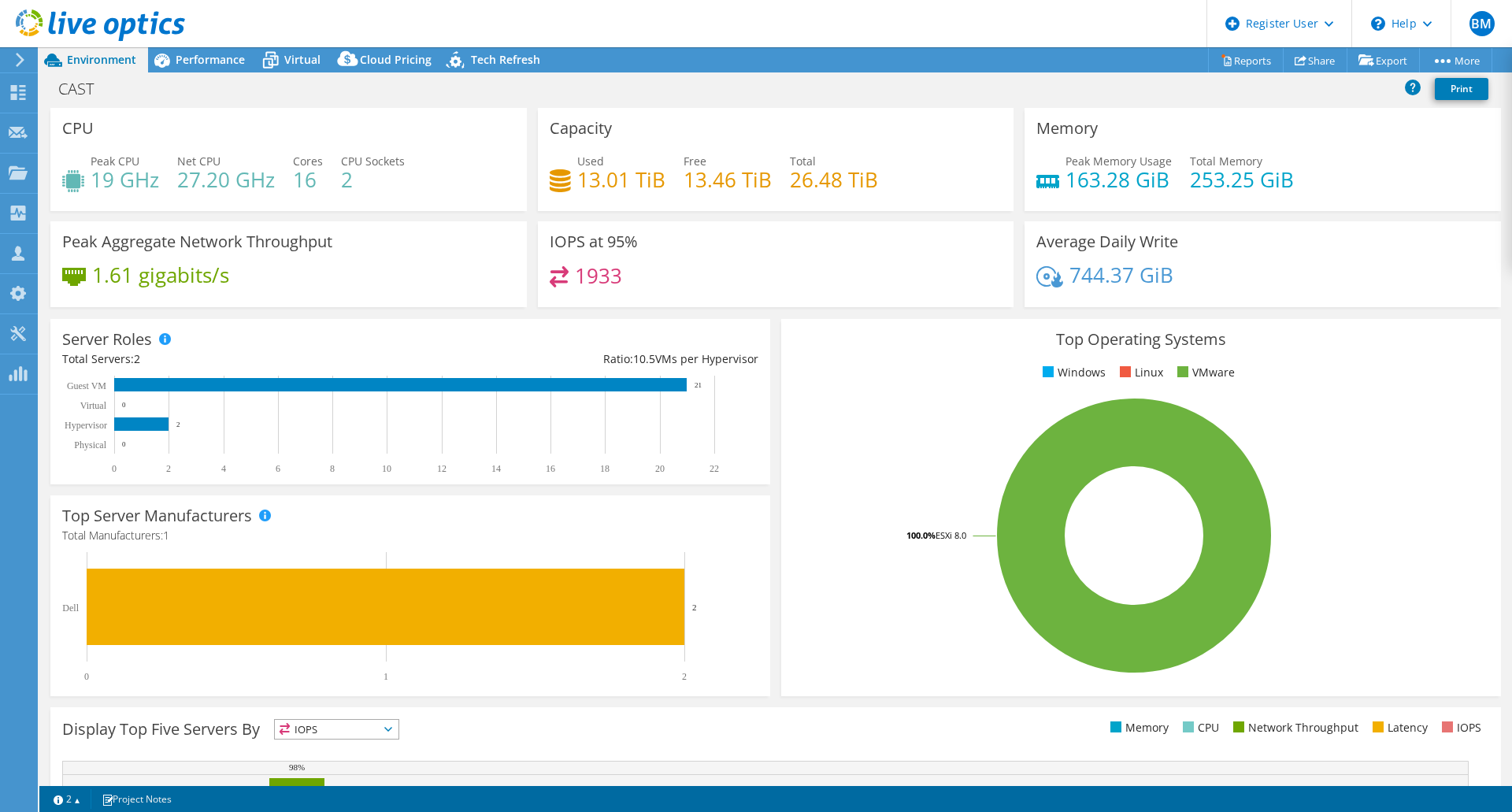
select select "USD"
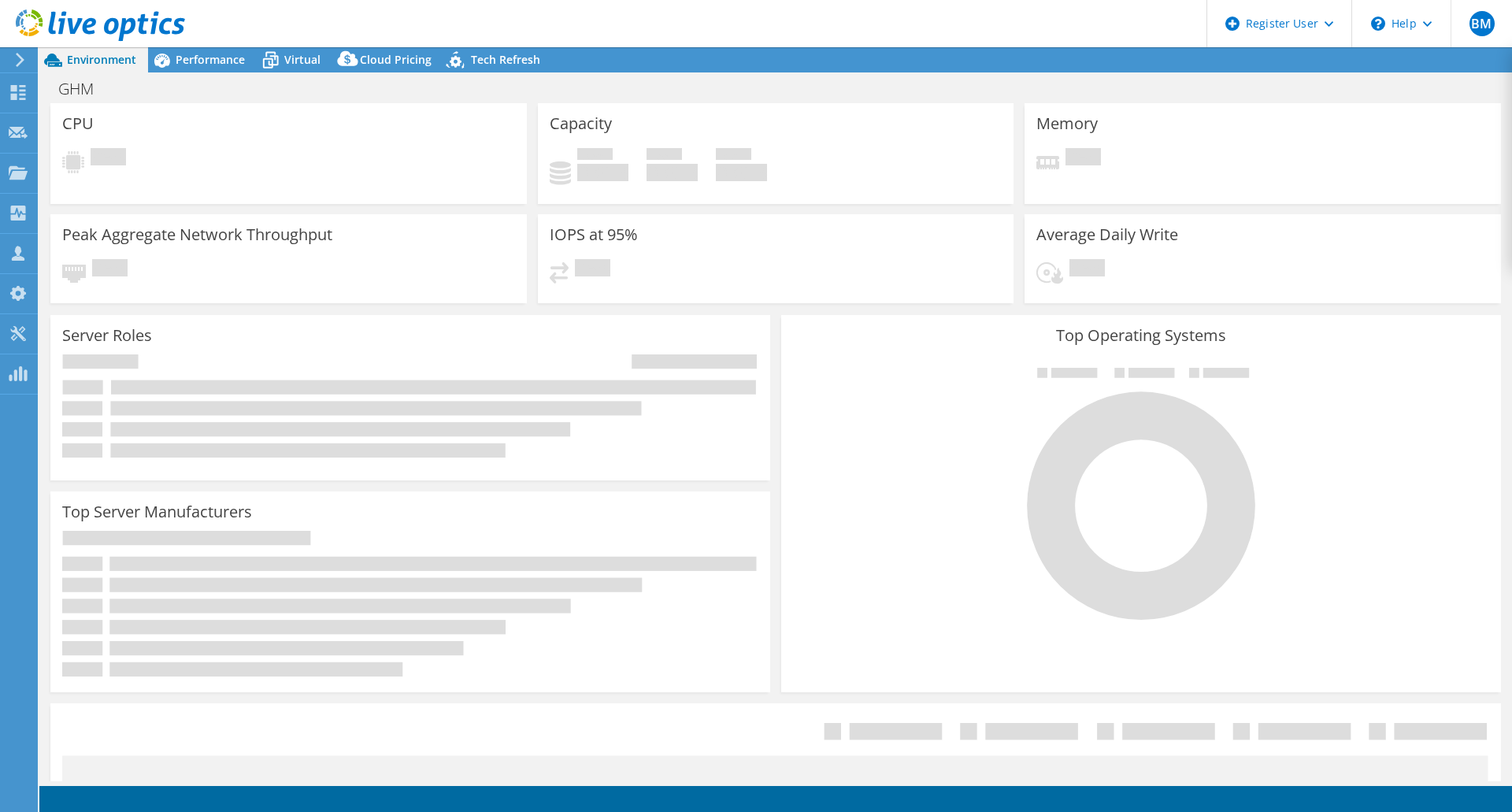
select select "USD"
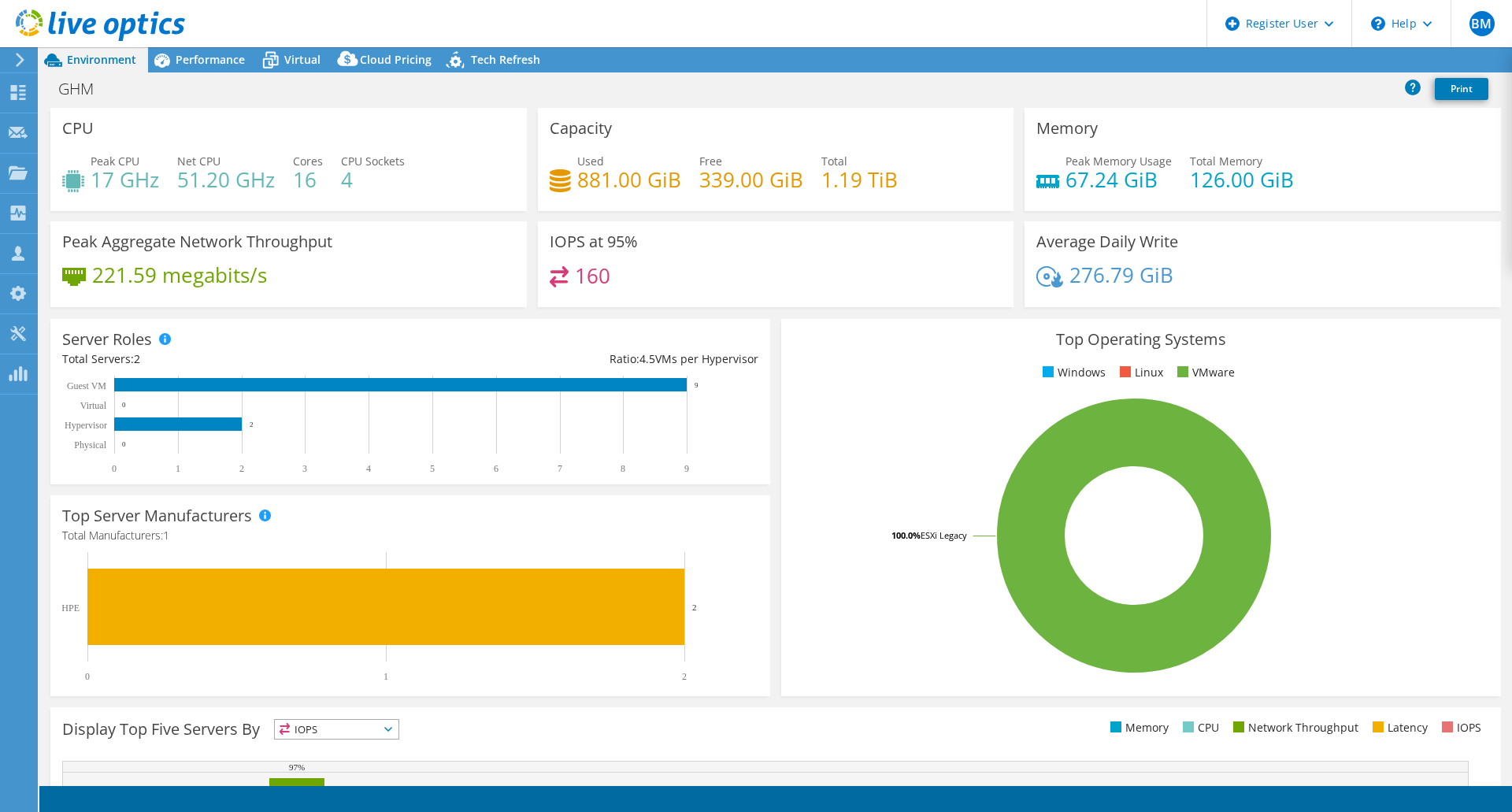
click at [192, 693] on div "Top Server Manufacturers Manufacturers are shown for physical servers and hyper…" at bounding box center [410, 595] width 719 height 201
click at [1238, 52] on link "Reports" at bounding box center [1245, 60] width 76 height 24
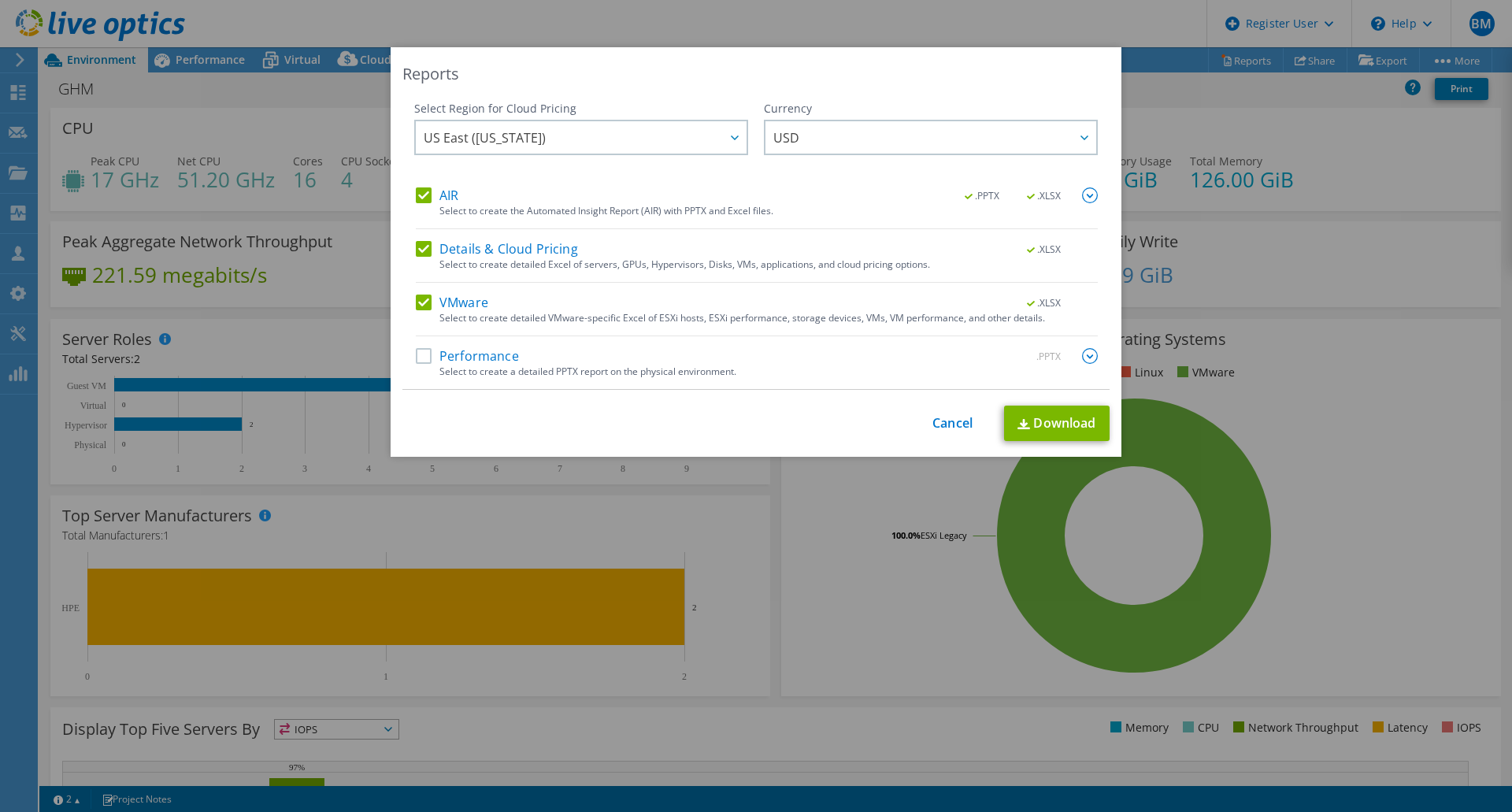
click at [427, 242] on label "Details & Cloud Pricing" at bounding box center [497, 249] width 162 height 16
click at [0, 0] on input "Details & Cloud Pricing" at bounding box center [0, 0] width 0 height 0
click at [418, 303] on label "VMware" at bounding box center [452, 302] width 72 height 16
click at [0, 0] on input "VMware" at bounding box center [0, 0] width 0 height 0
click at [1082, 196] on img at bounding box center [1090, 195] width 16 height 16
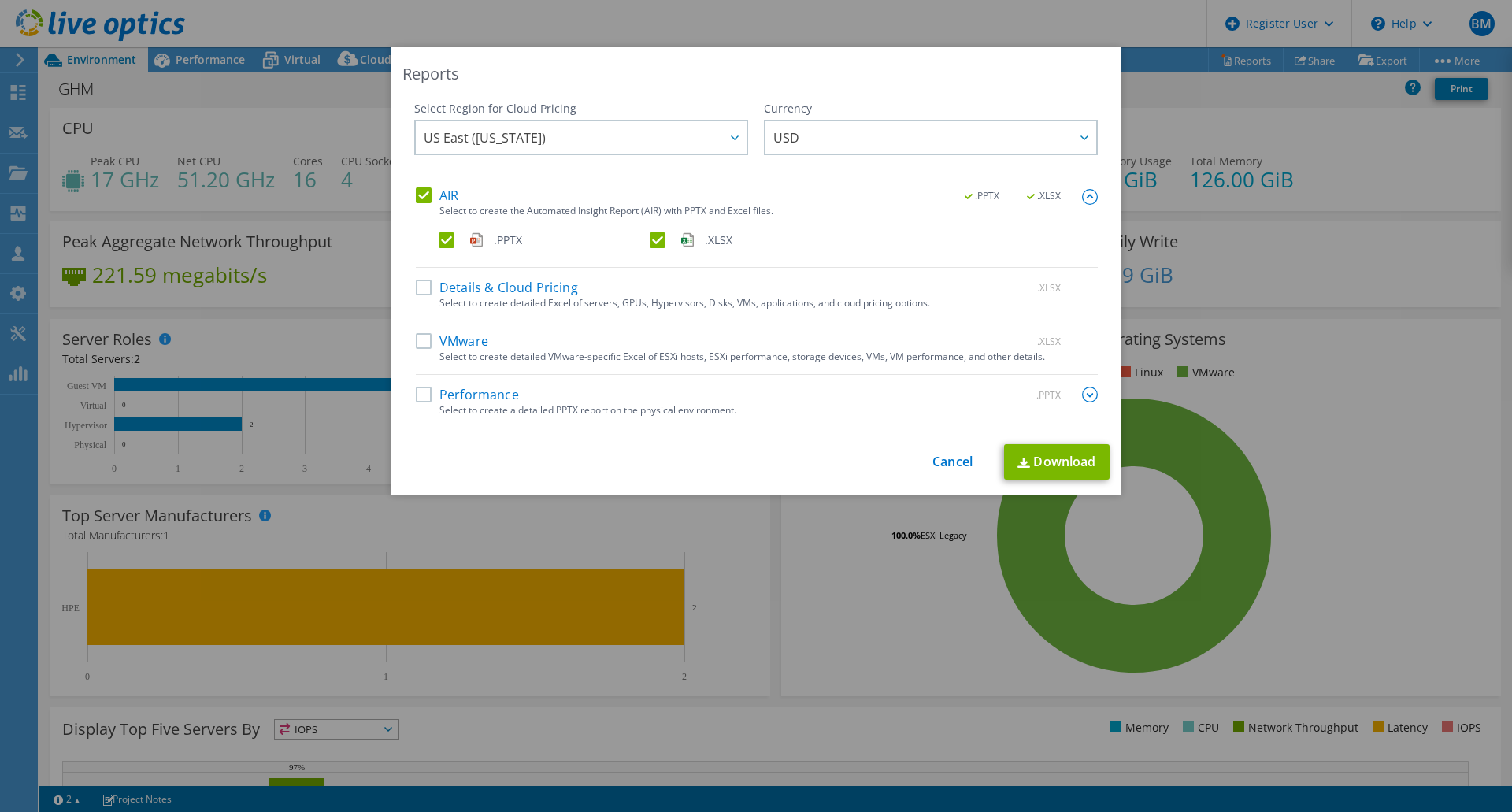
click at [650, 243] on label ".XLSX" at bounding box center [754, 240] width 208 height 16
click at [0, 0] on input ".XLSX" at bounding box center [0, 0] width 0 height 0
click at [1065, 474] on link "Download" at bounding box center [1056, 462] width 106 height 36
